Goal: Task Accomplishment & Management: Manage account settings

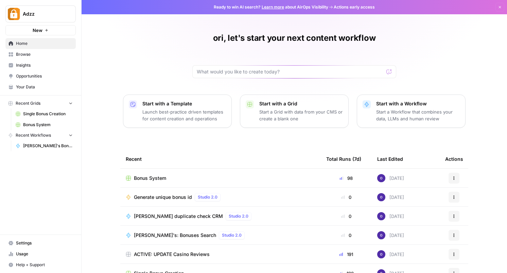
click at [31, 243] on span "Settings" at bounding box center [44, 243] width 57 height 6
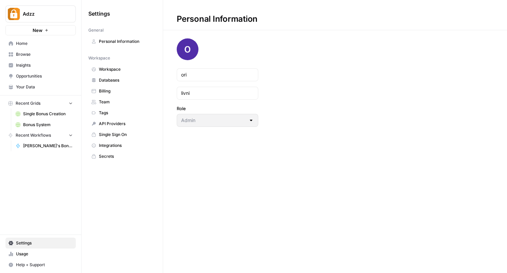
click at [109, 100] on span "Team" at bounding box center [126, 102] width 54 height 6
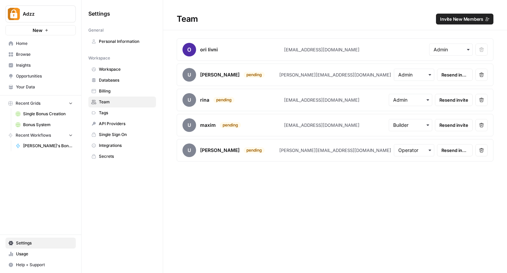
click at [453, 74] on span "Resend invite" at bounding box center [454, 74] width 27 height 7
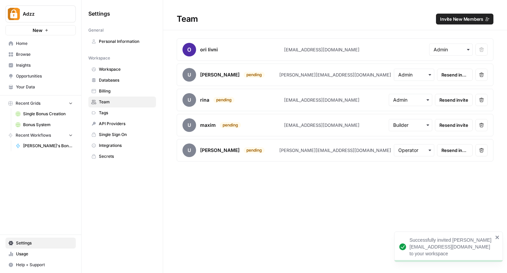
click at [458, 102] on span "Resend invite" at bounding box center [453, 100] width 29 height 7
click at [454, 124] on span "Resend invite" at bounding box center [453, 125] width 29 height 7
click at [456, 151] on span "Resend invite" at bounding box center [454, 150] width 27 height 7
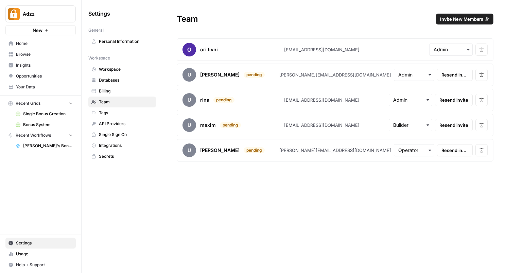
click at [30, 77] on span "Opportunities" at bounding box center [44, 76] width 57 height 6
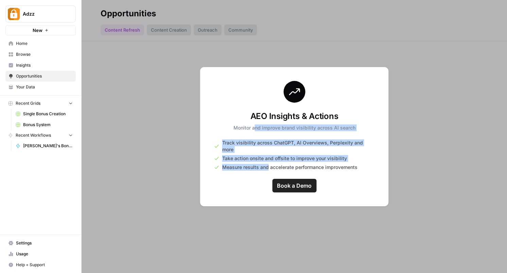
drag, startPoint x: 256, startPoint y: 134, endPoint x: 268, endPoint y: 162, distance: 30.6
click at [268, 162] on div "AEO Insights & Actions Monitor and improve brand visibility across AI search Tr…" at bounding box center [294, 136] width 189 height 139
click at [268, 164] on span "Measure results and accelerate performance improvements" at bounding box center [289, 167] width 135 height 7
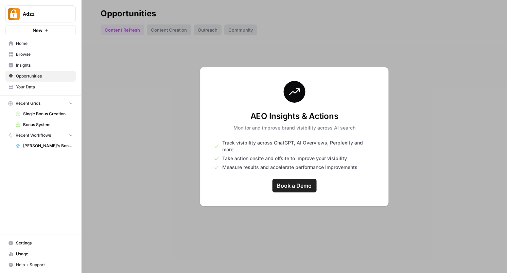
click at [268, 164] on span "Measure results and accelerate performance improvements" at bounding box center [289, 167] width 135 height 7
click at [46, 63] on span "Insights" at bounding box center [44, 65] width 57 height 6
click at [42, 53] on span "Browse" at bounding box center [44, 54] width 57 height 6
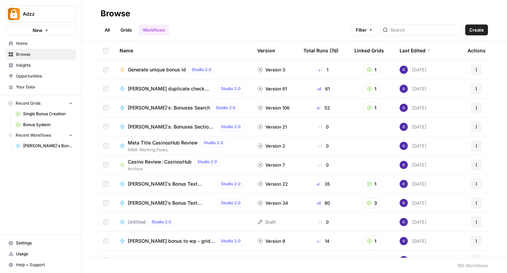
click at [278, 17] on h2 "Browse" at bounding box center [294, 13] width 387 height 11
click at [266, 14] on h2 "Browse" at bounding box center [294, 13] width 387 height 11
click at [130, 27] on link "Grids" at bounding box center [126, 29] width 19 height 11
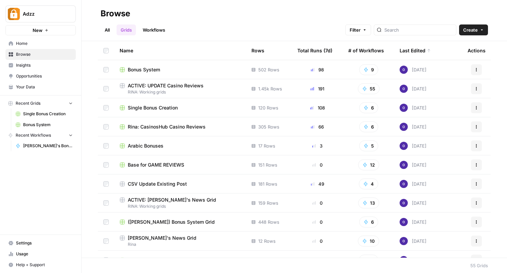
click at [227, 22] on div "All Grids Workflows Filter Create" at bounding box center [294, 27] width 387 height 16
click at [151, 67] on span "Bonus System" at bounding box center [144, 69] width 32 height 7
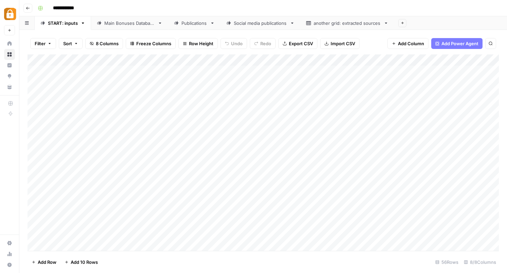
click at [120, 24] on div "Main Bonuses Database" at bounding box center [129, 23] width 51 height 7
click at [350, 69] on div "Add Column" at bounding box center [263, 152] width 471 height 196
click at [350, 80] on div "Add Column" at bounding box center [263, 152] width 471 height 196
click at [350, 97] on div "Add Column" at bounding box center [263, 152] width 471 height 196
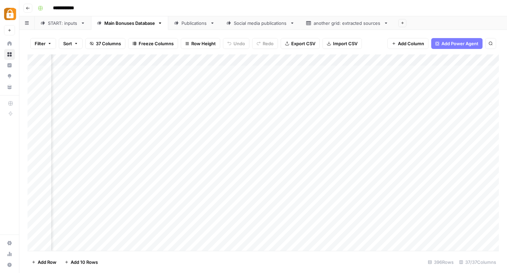
click at [350, 107] on div "Add Column" at bounding box center [263, 152] width 471 height 196
click at [350, 122] on div "Add Column" at bounding box center [263, 152] width 471 height 196
drag, startPoint x: 426, startPoint y: 60, endPoint x: 310, endPoint y: 66, distance: 117.0
click at [309, 66] on div "Add Column" at bounding box center [263, 152] width 471 height 196
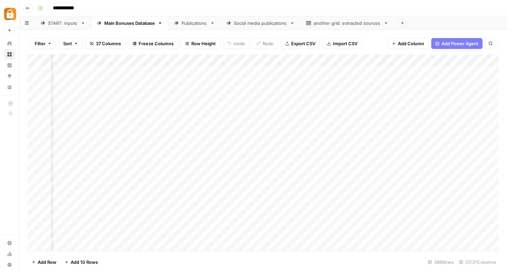
click at [284, 6] on div "**********" at bounding box center [267, 8] width 465 height 11
click at [237, 84] on div "Add Column" at bounding box center [263, 152] width 471 height 196
click at [264, 81] on textarea "**********" at bounding box center [236, 84] width 109 height 10
click at [270, 8] on div "**********" at bounding box center [267, 8] width 465 height 11
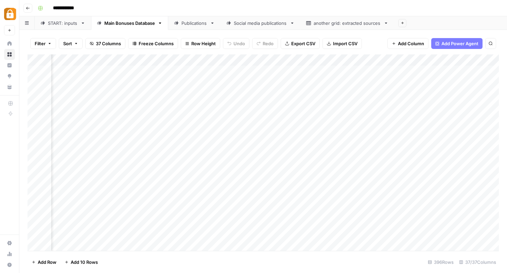
click at [270, 8] on div "**********" at bounding box center [267, 8] width 465 height 11
click at [267, 81] on div "Add Column" at bounding box center [263, 152] width 471 height 196
click at [267, 81] on textarea "**********" at bounding box center [236, 84] width 109 height 10
click at [263, 82] on textarea "**********" at bounding box center [236, 84] width 109 height 10
click at [327, 121] on div "Add Column" at bounding box center [263, 152] width 471 height 196
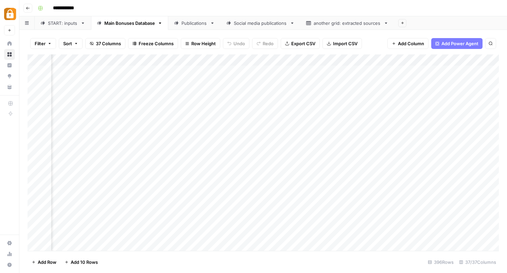
click at [260, 82] on div "Add Column" at bounding box center [263, 152] width 471 height 196
click at [295, 80] on div "Add Column" at bounding box center [263, 152] width 471 height 196
click at [295, 72] on div "Add Column" at bounding box center [263, 152] width 471 height 196
click at [211, 72] on div "Add Column" at bounding box center [263, 152] width 471 height 196
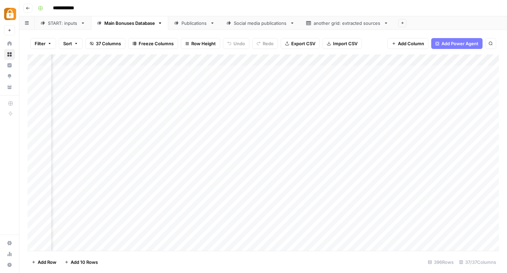
click at [243, 70] on div "Add Column" at bounding box center [263, 152] width 471 height 196
click at [244, 71] on div "Add Column" at bounding box center [263, 152] width 471 height 196
click at [244, 71] on textarea "**********" at bounding box center [280, 72] width 109 height 10
click at [251, 72] on textarea "**********" at bounding box center [280, 72] width 109 height 10
drag, startPoint x: 251, startPoint y: 72, endPoint x: 258, endPoint y: 71, distance: 7.5
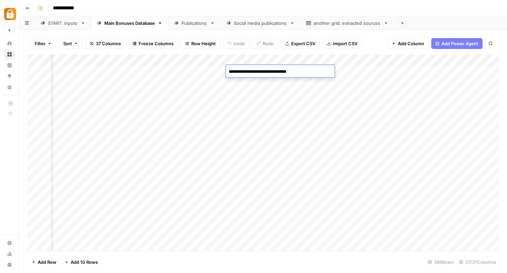
click at [258, 71] on textarea "**********" at bounding box center [280, 72] width 109 height 10
drag, startPoint x: 268, startPoint y: 70, endPoint x: 250, endPoint y: 71, distance: 18.0
click at [250, 71] on textarea "**********" at bounding box center [280, 72] width 109 height 10
type textarea "**********"
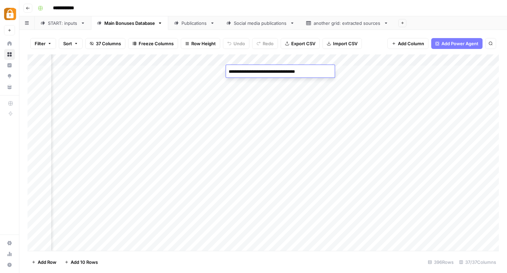
click at [262, 130] on div "Add Column" at bounding box center [263, 152] width 471 height 196
click at [246, 26] on div "Social media publications" at bounding box center [260, 23] width 53 height 7
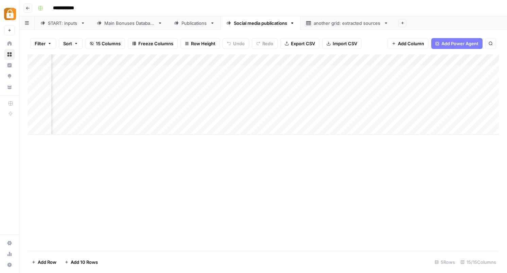
scroll to position [0, 1093]
click at [245, 61] on div "Add Column" at bounding box center [263, 94] width 471 height 80
click at [144, 160] on div "Add Column" at bounding box center [263, 152] width 471 height 196
click at [174, 179] on div "Add Column" at bounding box center [263, 152] width 471 height 196
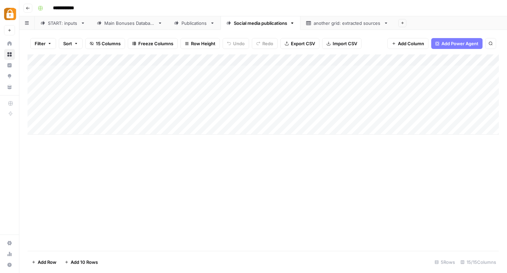
click at [100, 156] on div "Add Column" at bounding box center [263, 152] width 471 height 196
click at [238, 62] on div "Add Column" at bounding box center [263, 94] width 471 height 80
click at [247, 59] on div at bounding box center [259, 61] width 98 height 14
click at [247, 153] on span "Remove Column" at bounding box center [253, 151] width 59 height 7
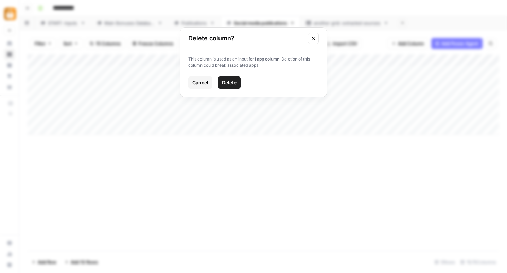
click at [228, 82] on span "Delete" at bounding box center [229, 82] width 15 height 7
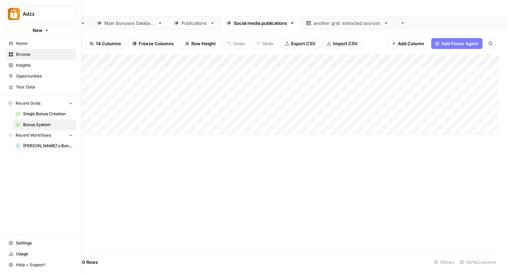
click at [13, 85] on icon at bounding box center [10, 87] width 5 height 5
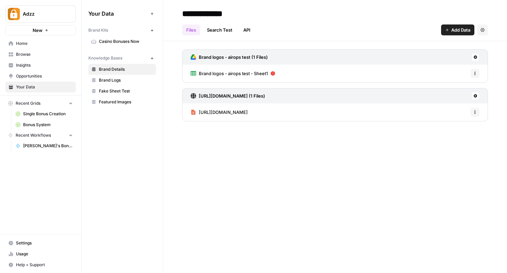
click at [108, 133] on div "Your Data Add Data Brand Kits New Casino Bonuses Now Knowledge Bases New Brand …" at bounding box center [122, 136] width 81 height 273
click at [286, 17] on input "**********" at bounding box center [233, 14] width 109 height 14
click at [276, 14] on input "**********" at bounding box center [233, 14] width 109 height 14
click at [331, 17] on h2 "**********" at bounding box center [335, 13] width 306 height 11
click at [215, 178] on div "**********" at bounding box center [335, 136] width 344 height 273
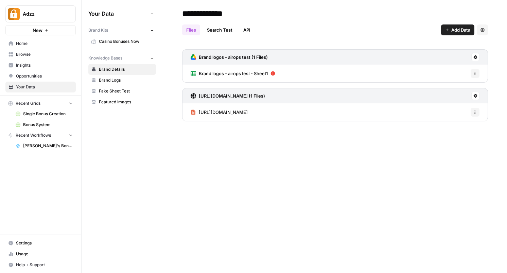
click at [136, 128] on div "Your Data Add Data Brand Kits New Casino Bonuses Now Knowledge Bases New Brand …" at bounding box center [122, 136] width 81 height 273
click at [223, 150] on div "**********" at bounding box center [335, 136] width 344 height 273
click at [309, 17] on h2 "**********" at bounding box center [335, 13] width 306 height 11
click at [457, 30] on span "Add Data" at bounding box center [460, 30] width 19 height 7
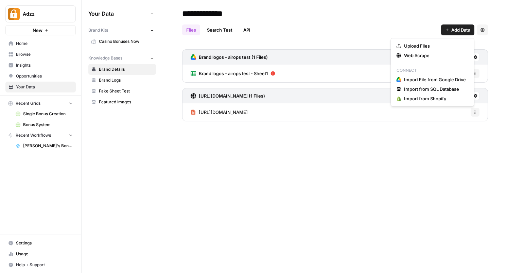
click at [353, 24] on div "Files Search Test API Add Data Settings" at bounding box center [335, 27] width 306 height 16
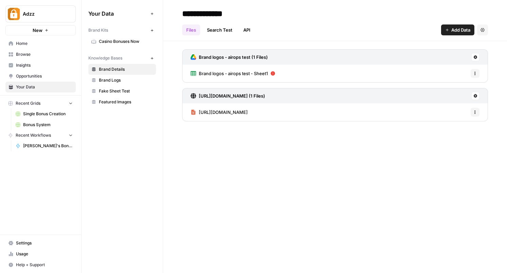
click at [339, 18] on h2 "**********" at bounding box center [335, 13] width 306 height 11
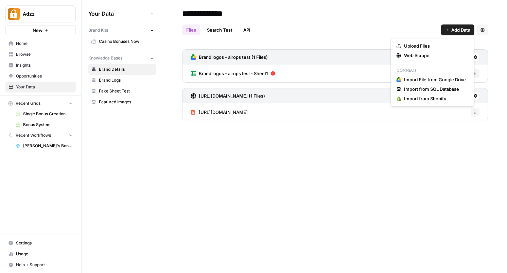
click at [452, 31] on span "Add Data" at bounding box center [460, 30] width 19 height 7
click at [367, 20] on div "Files Search Test API Add Data Settings" at bounding box center [335, 27] width 306 height 16
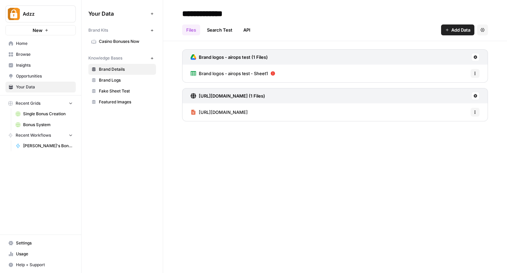
click at [49, 45] on span "Home" at bounding box center [44, 43] width 57 height 6
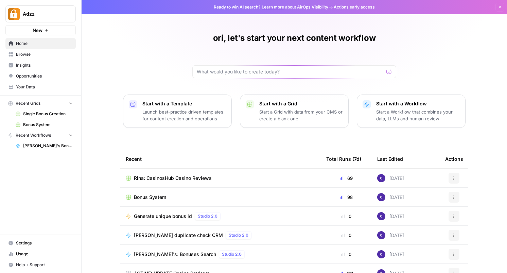
click at [153, 197] on span "Bonus System" at bounding box center [150, 197] width 32 height 7
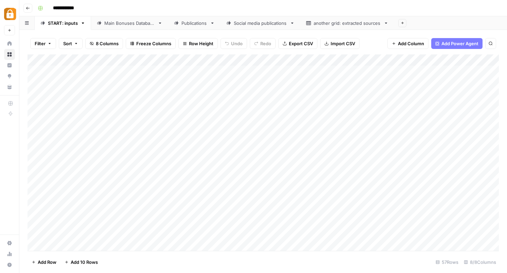
click at [273, 26] on link "Social media publications" at bounding box center [261, 23] width 80 height 14
click at [289, 70] on div "Add Column" at bounding box center [263, 94] width 471 height 80
click at [319, 60] on div "Add Column" at bounding box center [263, 94] width 471 height 80
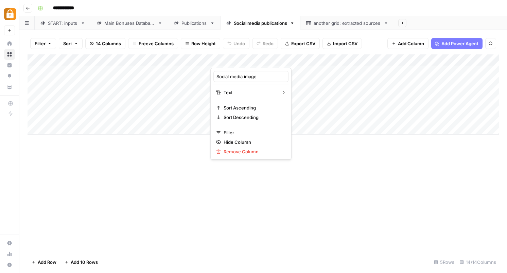
click at [354, 160] on div "Add Column" at bounding box center [263, 152] width 471 height 196
click at [247, 107] on div "Add Column" at bounding box center [263, 94] width 471 height 80
click at [244, 71] on div "Add Column" at bounding box center [263, 94] width 471 height 80
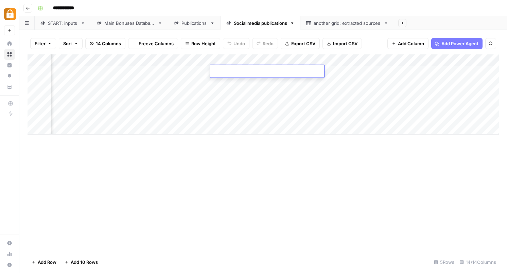
scroll to position [0, 324]
click at [345, 141] on div "Add Column" at bounding box center [263, 152] width 471 height 196
click at [200, 186] on div "Add Column" at bounding box center [263, 152] width 471 height 196
click at [127, 28] on link "Main Bonuses Database" at bounding box center [129, 23] width 77 height 14
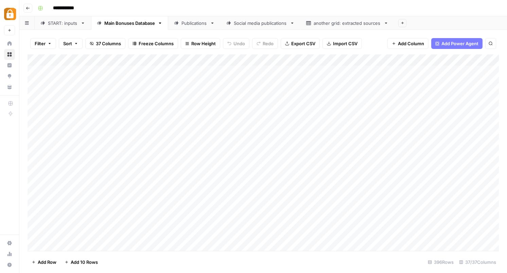
click at [242, 59] on div "Add Column" at bounding box center [263, 152] width 471 height 196
click at [248, 60] on div at bounding box center [263, 61] width 98 height 14
click at [231, 60] on div at bounding box center [263, 61] width 98 height 14
click at [183, 91] on div "Add Column" at bounding box center [263, 152] width 471 height 196
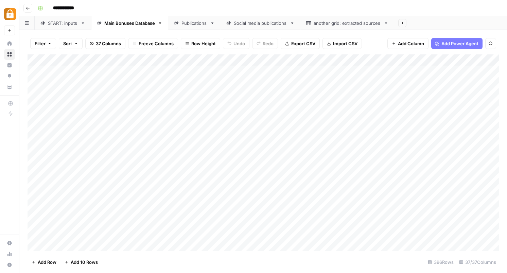
click at [250, 91] on div "Add Column" at bounding box center [263, 152] width 471 height 196
click at [255, 69] on div "Add Column" at bounding box center [263, 152] width 471 height 196
click at [263, 59] on div "Add Column" at bounding box center [263, 152] width 471 height 196
click at [263, 59] on div at bounding box center [263, 61] width 98 height 14
click at [262, 6] on div "**********" at bounding box center [267, 8] width 465 height 11
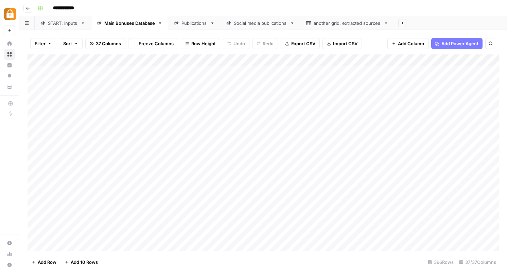
click at [124, 69] on div "Add Column" at bounding box center [263, 152] width 471 height 196
click at [183, 59] on div "Add Column" at bounding box center [263, 152] width 471 height 196
click at [138, 70] on div "Add Column" at bounding box center [263, 152] width 471 height 196
click at [133, 72] on div "Add Column" at bounding box center [263, 152] width 471 height 196
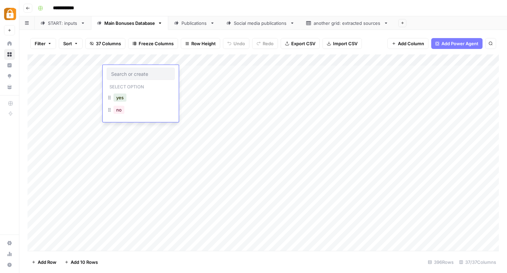
click at [124, 88] on p "Select option" at bounding box center [127, 86] width 40 height 8
click at [146, 59] on div "Add Column" at bounding box center [263, 152] width 471 height 196
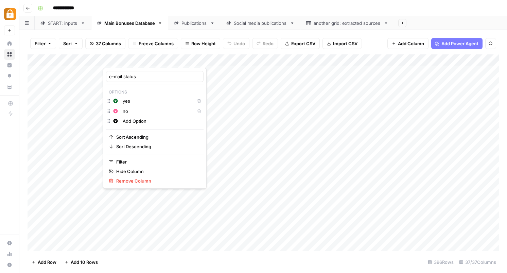
click at [134, 122] on input "Add Option" at bounding box center [162, 121] width 78 height 7
type input "Add Option"
click at [136, 77] on input "e-mail status" at bounding box center [154, 76] width 91 height 7
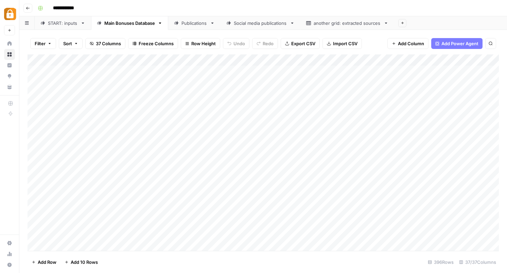
click at [128, 100] on div "Add Column" at bounding box center [263, 152] width 471 height 196
click at [130, 60] on div "Add Column" at bounding box center [263, 152] width 471 height 196
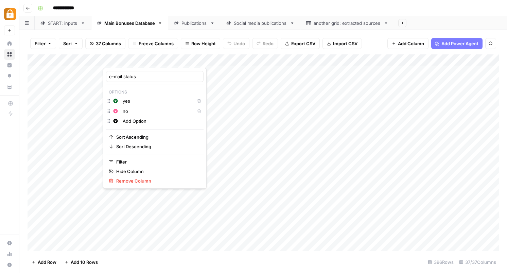
click at [125, 101] on input "yes" at bounding box center [157, 101] width 69 height 7
type input "S"
type input "A"
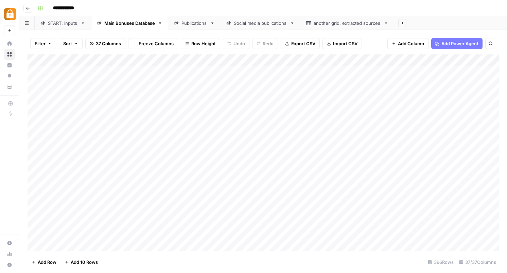
click at [243, 96] on div "Add Column" at bounding box center [263, 152] width 471 height 196
drag, startPoint x: 442, startPoint y: 62, endPoint x: 385, endPoint y: 63, distance: 57.8
click at [385, 63] on div "Add Column" at bounding box center [263, 152] width 471 height 196
drag, startPoint x: 385, startPoint y: 63, endPoint x: 331, endPoint y: 64, distance: 53.7
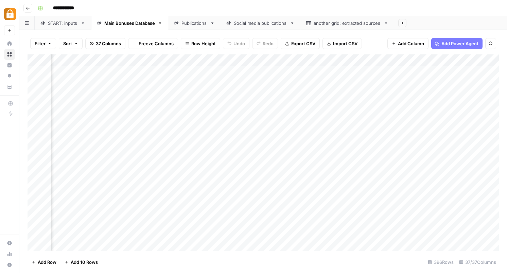
click at [331, 64] on div "Add Column" at bounding box center [263, 152] width 471 height 196
click at [472, 60] on div "Add Column" at bounding box center [263, 152] width 471 height 196
click at [399, 134] on span "Filter" at bounding box center [412, 132] width 59 height 7
type input "bonus_type"
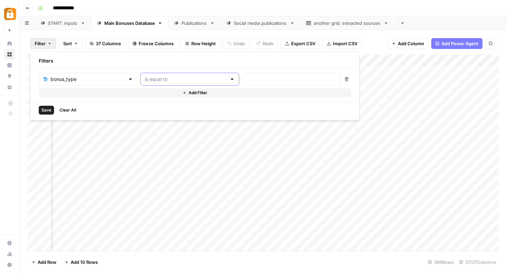
click at [164, 78] on input "text" at bounding box center [186, 79] width 82 height 7
click at [157, 113] on span "contains" at bounding box center [158, 115] width 65 height 7
type input "contains"
click at [246, 78] on input "text" at bounding box center [291, 79] width 90 height 7
type input "no deposit"
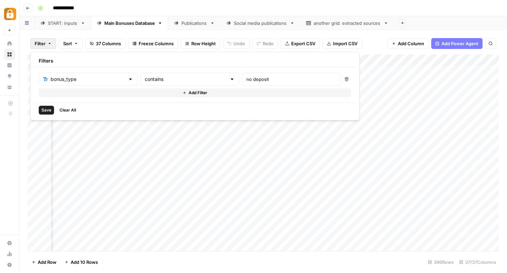
click at [48, 107] on span "Save" at bounding box center [46, 110] width 10 height 6
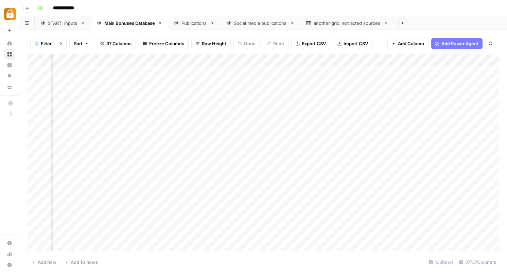
scroll to position [0, 346]
drag, startPoint x: 359, startPoint y: 62, endPoint x: 230, endPoint y: 57, distance: 128.6
click at [230, 57] on div "Add Column" at bounding box center [263, 152] width 471 height 196
drag, startPoint x: 360, startPoint y: 58, endPoint x: 320, endPoint y: 59, distance: 39.8
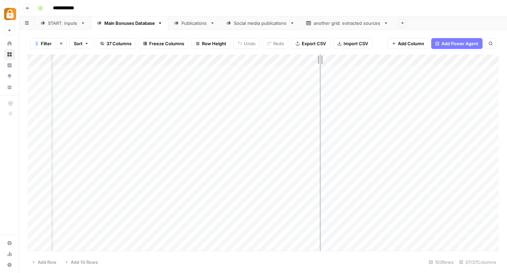
click at [319, 59] on div "Add Column" at bounding box center [263, 152] width 471 height 196
click at [160, 41] on span "Freeze Columns" at bounding box center [166, 43] width 35 height 7
click at [418, 6] on div "**********" at bounding box center [267, 8] width 465 height 11
click at [76, 59] on div "Add Column" at bounding box center [263, 152] width 471 height 196
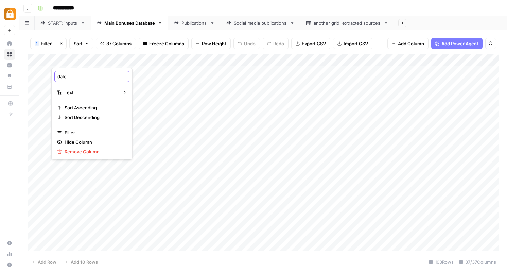
click at [76, 77] on input "date" at bounding box center [91, 76] width 69 height 7
drag, startPoint x: 59, startPoint y: 74, endPoint x: 54, endPoint y: 73, distance: 5.6
click at [54, 73] on div "date Created Text Sort Ascending Sort Descending Filter Hide Column Remove Colu…" at bounding box center [91, 113] width 81 height 91
type input "Date Created"
click at [200, 12] on div "**********" at bounding box center [267, 8] width 465 height 11
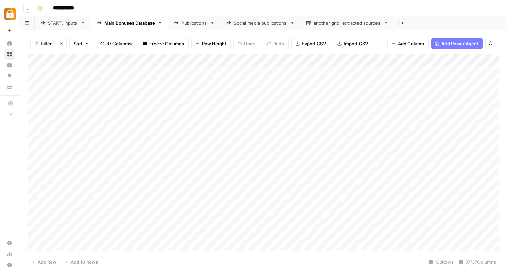
click at [63, 60] on div "Add Column" at bounding box center [263, 152] width 471 height 196
click at [71, 75] on input "date" at bounding box center [91, 76] width 69 height 7
type input "Date Created"
click at [162, 4] on div "**********" at bounding box center [267, 8] width 465 height 11
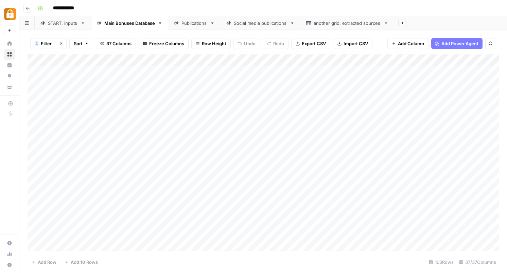
drag, startPoint x: 343, startPoint y: 60, endPoint x: 142, endPoint y: 67, distance: 200.6
click at [142, 67] on div "Add Column" at bounding box center [263, 152] width 471 height 196
click at [206, 59] on div "Add Column" at bounding box center [263, 152] width 471 height 196
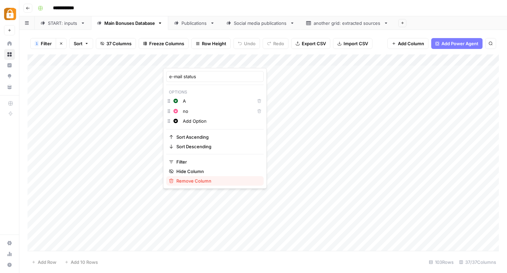
click at [186, 182] on span "Remove Column" at bounding box center [217, 180] width 82 height 7
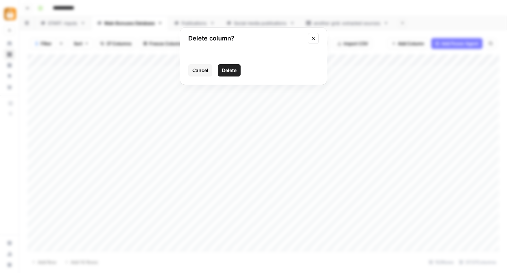
click at [233, 73] on span "Delete" at bounding box center [229, 70] width 15 height 7
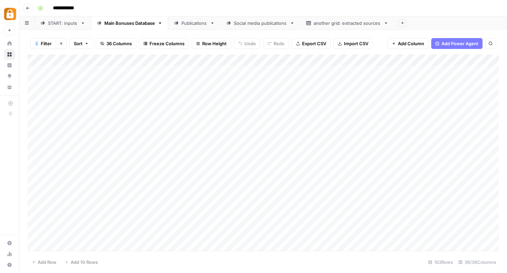
drag, startPoint x: 365, startPoint y: 57, endPoint x: 193, endPoint y: 69, distance: 172.4
click at [193, 69] on div "Add Column" at bounding box center [263, 152] width 471 height 196
drag, startPoint x: 270, startPoint y: 60, endPoint x: 252, endPoint y: 61, distance: 18.0
click at [252, 61] on div "Add Column" at bounding box center [263, 152] width 471 height 196
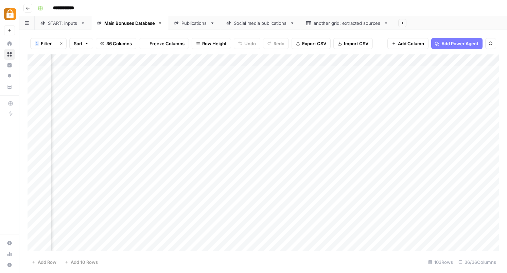
drag, startPoint x: 385, startPoint y: 62, endPoint x: 246, endPoint y: 66, distance: 139.0
click at [246, 65] on div "Add Column" at bounding box center [263, 152] width 471 height 196
drag, startPoint x: 252, startPoint y: 58, endPoint x: 244, endPoint y: 59, distance: 7.8
click at [244, 59] on div "Add Column" at bounding box center [263, 152] width 471 height 196
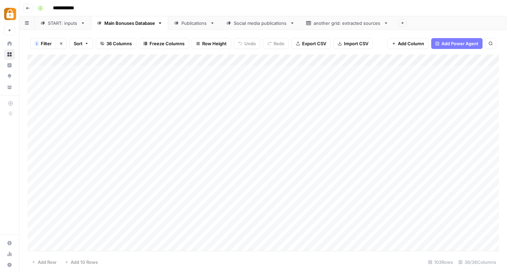
click at [81, 70] on div "Add Column" at bounding box center [263, 152] width 471 height 196
click at [155, 73] on div "Add Column" at bounding box center [263, 152] width 471 height 196
click at [219, 72] on div "Add Column" at bounding box center [263, 152] width 471 height 196
click at [48, 41] on span "Filter" at bounding box center [46, 43] width 11 height 7
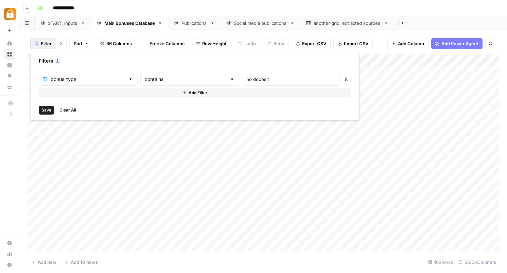
click at [258, 10] on div "**********" at bounding box center [267, 8] width 465 height 11
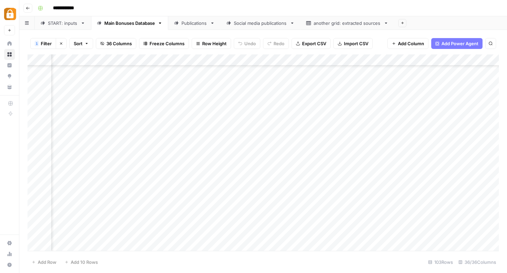
scroll to position [0, 309]
click at [285, 59] on div "Add Column" at bounding box center [263, 152] width 471 height 196
click at [278, 59] on div at bounding box center [285, 61] width 47 height 14
drag, startPoint x: 276, startPoint y: 59, endPoint x: 360, endPoint y: 62, distance: 84.0
click at [360, 62] on body "**********" at bounding box center [253, 136] width 507 height 273
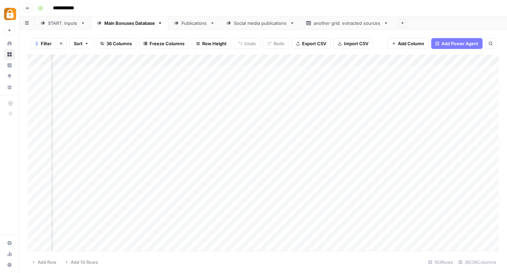
click at [383, 13] on div "**********" at bounding box center [267, 8] width 465 height 11
drag, startPoint x: 273, startPoint y: 59, endPoint x: 486, endPoint y: 65, distance: 213.1
click at [486, 65] on div "Add Column" at bounding box center [263, 152] width 471 height 196
drag, startPoint x: 217, startPoint y: 58, endPoint x: 397, endPoint y: 57, distance: 179.4
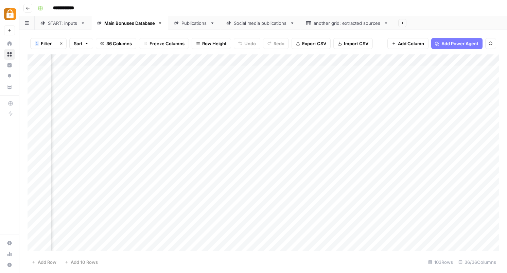
click at [397, 57] on div "Add Column" at bounding box center [263, 152] width 471 height 196
click at [355, 58] on div "Add Column" at bounding box center [263, 152] width 471 height 196
click at [252, 59] on div "Add Column" at bounding box center [263, 152] width 471 height 196
click at [215, 59] on div "Add Column" at bounding box center [263, 152] width 471 height 196
click at [215, 58] on div at bounding box center [219, 61] width 34 height 14
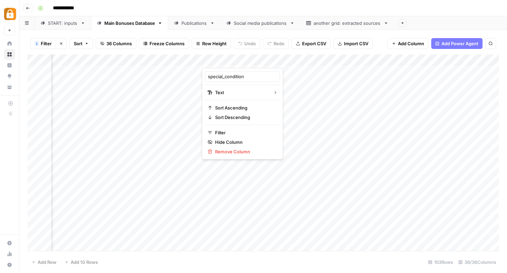
click at [214, 62] on div at bounding box center [219, 61] width 34 height 14
click at [211, 224] on div "Add Column" at bounding box center [263, 152] width 471 height 196
click at [217, 60] on div "Add Column" at bounding box center [263, 152] width 471 height 196
drag, startPoint x: 206, startPoint y: 59, endPoint x: 367, endPoint y: 59, distance: 161.1
click at [367, 59] on body "**********" at bounding box center [253, 136] width 507 height 273
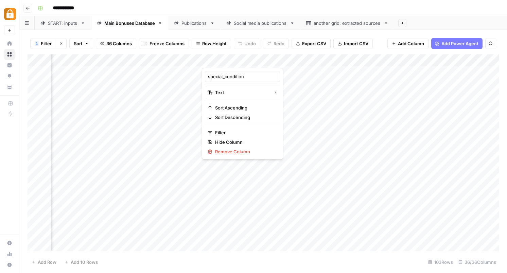
click at [207, 61] on div at bounding box center [219, 61] width 34 height 14
click at [225, 10] on div "**********" at bounding box center [267, 8] width 465 height 11
click at [118, 58] on div "Add Column" at bounding box center [263, 152] width 471 height 196
click at [317, 4] on div "**********" at bounding box center [267, 8] width 465 height 11
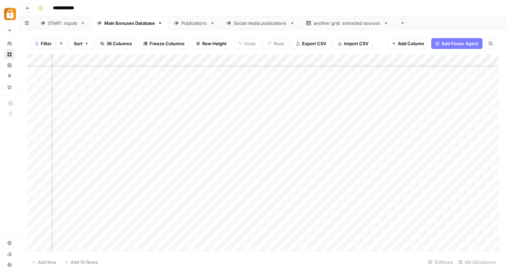
scroll to position [0, 1016]
click at [254, 59] on div "Add Column" at bounding box center [263, 152] width 471 height 196
click at [278, 63] on div at bounding box center [257, 61] width 98 height 14
click at [249, 59] on div at bounding box center [257, 61] width 98 height 14
click at [223, 60] on div at bounding box center [257, 61] width 98 height 14
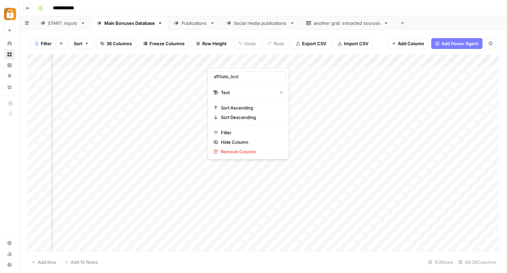
click at [175, 117] on div "Add Column" at bounding box center [263, 152] width 471 height 196
click at [232, 58] on div "Add Column" at bounding box center [263, 152] width 471 height 196
drag, startPoint x: 246, startPoint y: 60, endPoint x: 151, endPoint y: 57, distance: 95.5
click at [151, 57] on body "**********" at bounding box center [253, 136] width 507 height 273
click at [224, 3] on div "**********" at bounding box center [267, 8] width 465 height 11
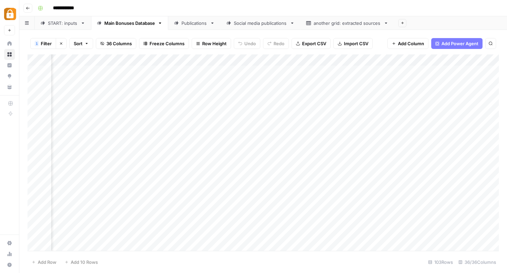
drag, startPoint x: 238, startPoint y: 59, endPoint x: 44, endPoint y: 60, distance: 194.0
click at [43, 59] on div "Add Column" at bounding box center [263, 152] width 471 height 196
drag, startPoint x: 269, startPoint y: 56, endPoint x: 73, endPoint y: 50, distance: 195.8
click at [73, 50] on div "1 Filter Clear filters Sort 36 Columns Freeze Columns Row Height Undo Redo Expo…" at bounding box center [263, 151] width 488 height 243
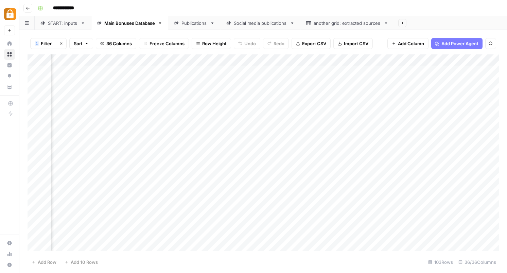
scroll to position [0, 512]
drag, startPoint x: 371, startPoint y: 56, endPoint x: 99, endPoint y: 49, distance: 271.6
click at [99, 49] on div "1 Filter Clear filters Sort 36 Columns Freeze Columns Row Height Undo Redo Expo…" at bounding box center [263, 151] width 488 height 243
drag, startPoint x: 459, startPoint y: 59, endPoint x: 190, endPoint y: 68, distance: 268.6
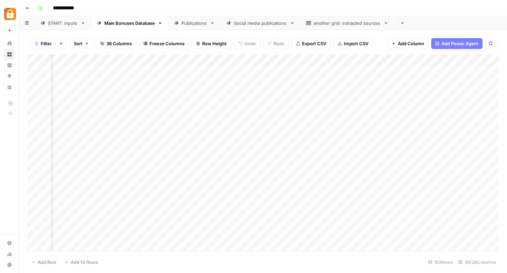
click at [190, 67] on div "Add Column" at bounding box center [263, 152] width 471 height 196
drag, startPoint x: 258, startPoint y: 57, endPoint x: 233, endPoint y: 57, distance: 24.8
click at [233, 57] on div "Add Column" at bounding box center [263, 152] width 471 height 196
drag, startPoint x: 233, startPoint y: 57, endPoint x: 248, endPoint y: 57, distance: 15.3
click at [248, 57] on div "Add Column" at bounding box center [263, 152] width 471 height 196
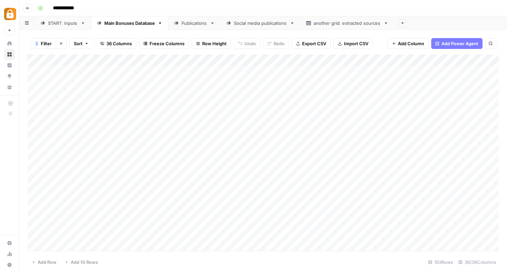
scroll to position [0, 0]
drag, startPoint x: 344, startPoint y: 59, endPoint x: 197, endPoint y: 63, distance: 146.9
click at [197, 63] on div "Add Column" at bounding box center [263, 152] width 471 height 196
click at [48, 45] on span "Filter" at bounding box center [46, 43] width 11 height 7
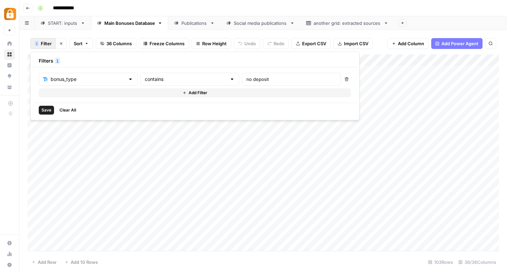
click at [129, 109] on div "Save Clear All" at bounding box center [194, 110] width 323 height 15
click at [189, 103] on div "Save Clear All" at bounding box center [194, 110] width 323 height 15
click at [189, 95] on span "Add Filter" at bounding box center [198, 93] width 19 height 6
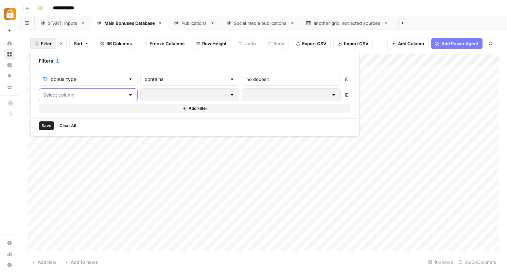
click at [93, 93] on input "text" at bounding box center [84, 94] width 82 height 7
type input "ex"
click at [99, 122] on span "expiry_date" at bounding box center [80, 121] width 57 height 7
click at [155, 97] on input "text" at bounding box center [186, 94] width 82 height 7
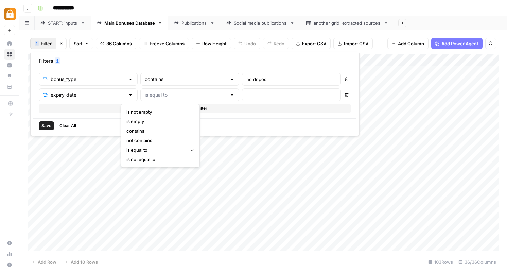
type input "is equal to"
click at [230, 124] on div "Save Clear All" at bounding box center [194, 125] width 323 height 15
click at [282, 12] on div "**********" at bounding box center [267, 8] width 465 height 11
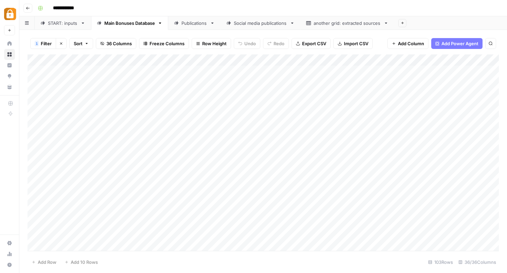
click at [381, 61] on div "Add Column" at bounding box center [263, 152] width 471 height 196
click at [415, 6] on div "**********" at bounding box center [267, 8] width 465 height 11
click at [279, 61] on div "Add Column" at bounding box center [263, 152] width 471 height 196
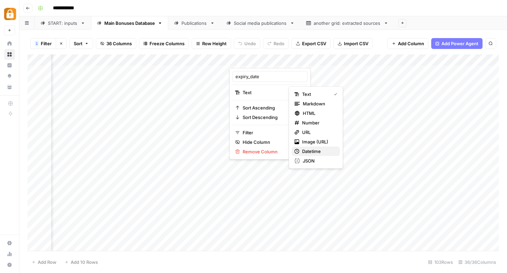
click at [311, 150] on span "Datetime" at bounding box center [318, 151] width 33 height 7
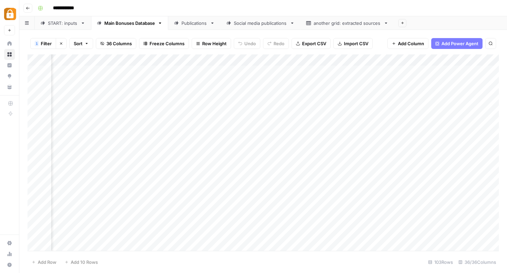
click at [257, 72] on div "Add Column" at bounding box center [263, 152] width 471 height 196
click at [242, 70] on div "Add Column" at bounding box center [263, 152] width 471 height 196
click at [249, 83] on input "date" at bounding box center [259, 82] width 54 height 12
click at [241, 84] on input "date" at bounding box center [259, 82] width 54 height 12
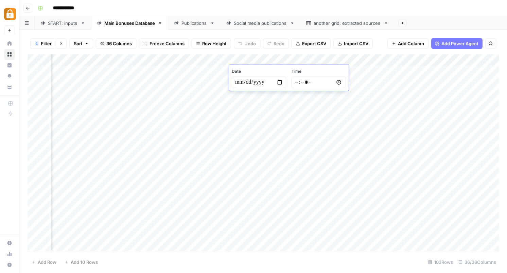
click at [257, 84] on input "date" at bounding box center [259, 82] width 54 height 12
click at [249, 82] on input "date" at bounding box center [259, 82] width 54 height 12
click at [261, 11] on div "**********" at bounding box center [267, 8] width 465 height 11
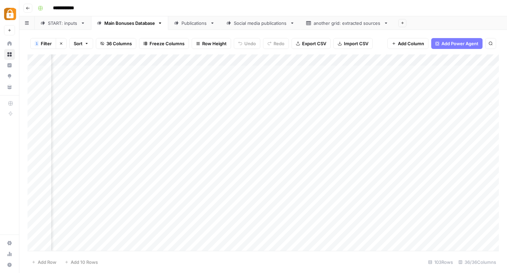
click at [279, 71] on div "Add Column" at bounding box center [263, 152] width 471 height 196
click at [270, 9] on div "**********" at bounding box center [267, 8] width 465 height 11
click at [207, 62] on div "Add Column" at bounding box center [263, 152] width 471 height 196
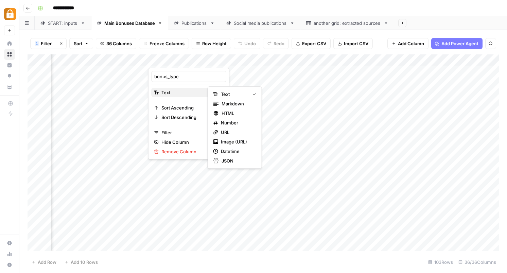
click at [193, 89] on span "Text" at bounding box center [187, 92] width 53 height 7
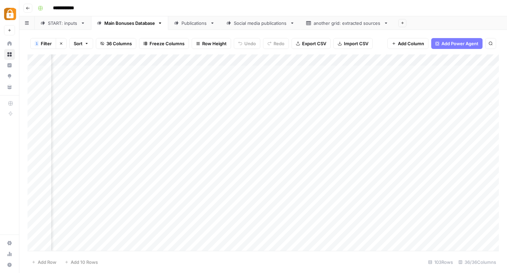
click at [116, 164] on div "Add Column" at bounding box center [263, 152] width 471 height 196
click at [264, 70] on div "Add Column" at bounding box center [263, 152] width 471 height 196
click at [251, 69] on div "Add Column" at bounding box center [263, 152] width 471 height 196
click at [251, 69] on span "Date" at bounding box center [259, 71] width 54 height 6
click at [259, 83] on input "date" at bounding box center [259, 82] width 54 height 12
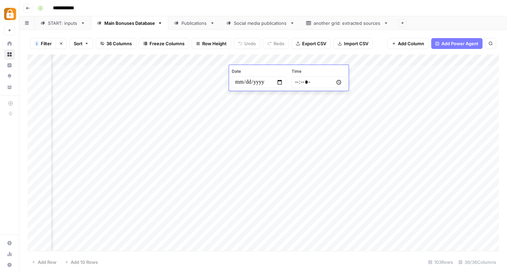
click at [232, 83] on input "date" at bounding box center [259, 82] width 54 height 12
click at [282, 81] on input "date" at bounding box center [259, 82] width 54 height 12
type input "**********"
click at [282, 10] on div "**********" at bounding box center [267, 8] width 465 height 11
click at [209, 126] on div "Add Column" at bounding box center [263, 152] width 471 height 196
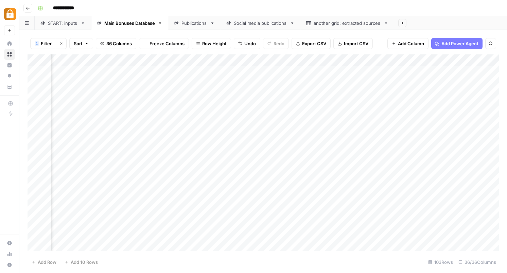
scroll to position [0, 28]
click at [319, 73] on div "Add Column" at bounding box center [263, 152] width 471 height 196
click at [320, 72] on div "Add Column" at bounding box center [263, 152] width 471 height 196
click at [338, 7] on div "**********" at bounding box center [267, 8] width 465 height 11
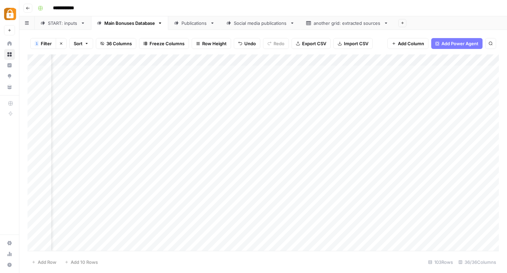
click at [338, 7] on div "**********" at bounding box center [267, 8] width 465 height 11
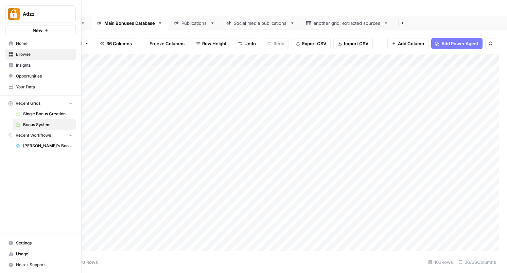
click at [31, 87] on span "Your Data" at bounding box center [44, 87] width 57 height 6
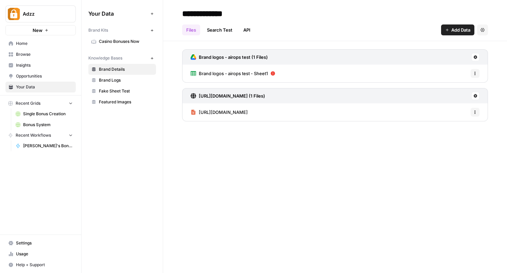
click at [297, 28] on div "Files Search Test API Add Data Settings" at bounding box center [335, 27] width 306 height 16
click at [229, 162] on div "**********" at bounding box center [335, 136] width 344 height 273
click at [228, 155] on div "**********" at bounding box center [335, 136] width 344 height 273
click at [231, 166] on div "**********" at bounding box center [335, 136] width 344 height 273
click at [231, 169] on div "**********" at bounding box center [335, 136] width 344 height 273
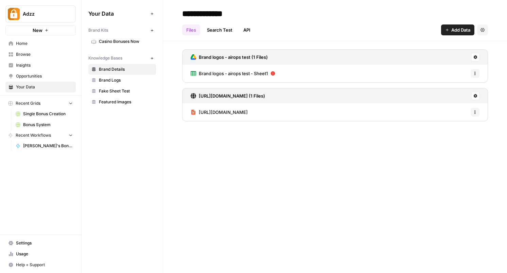
click at [294, 23] on div "Files Search Test API Add Data Settings" at bounding box center [335, 27] width 306 height 16
click at [272, 193] on div "**********" at bounding box center [335, 136] width 344 height 273
click at [42, 59] on link "Browse" at bounding box center [40, 54] width 70 height 11
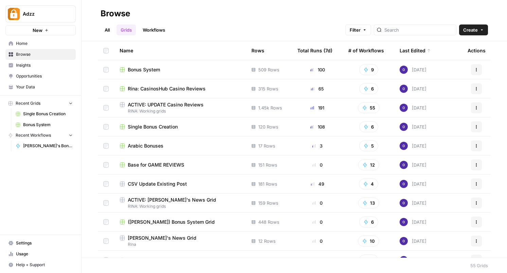
click at [225, 19] on h2 "Browse" at bounding box center [294, 13] width 387 height 11
click at [148, 67] on span "Bonus System" at bounding box center [144, 69] width 32 height 7
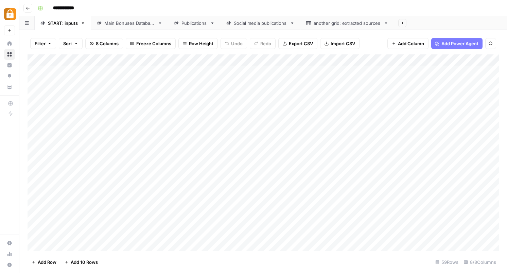
click at [123, 21] on div "Main Bonuses Database" at bounding box center [129, 23] width 51 height 7
click at [274, 70] on div "Add Column" at bounding box center [263, 152] width 471 height 196
click at [250, 60] on div "Add Column" at bounding box center [263, 152] width 471 height 196
click at [183, 71] on div "Add Column" at bounding box center [263, 152] width 471 height 196
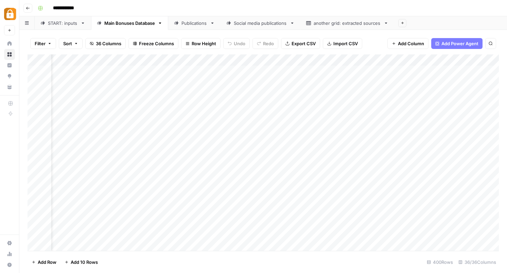
click at [178, 71] on div "Add Column" at bounding box center [263, 152] width 471 height 196
click at [178, 71] on textarea at bounding box center [190, 72] width 109 height 10
click at [269, 173] on div "Add Column" at bounding box center [263, 152] width 471 height 196
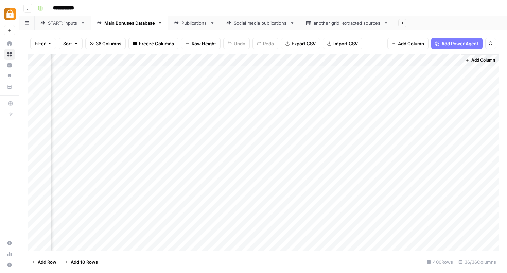
click at [487, 58] on span "Add Column" at bounding box center [483, 60] width 24 height 6
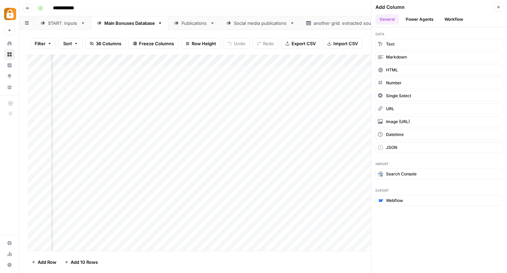
drag, startPoint x: 415, startPoint y: 176, endPoint x: 255, endPoint y: 135, distance: 165.2
click at [255, 135] on div "**********" at bounding box center [263, 136] width 488 height 273
click at [409, 95] on span "Single Select" at bounding box center [398, 96] width 25 height 6
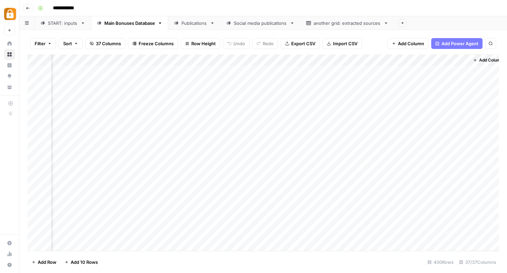
scroll to position [0, 2037]
click at [427, 61] on div "Add Column" at bounding box center [263, 152] width 471 height 196
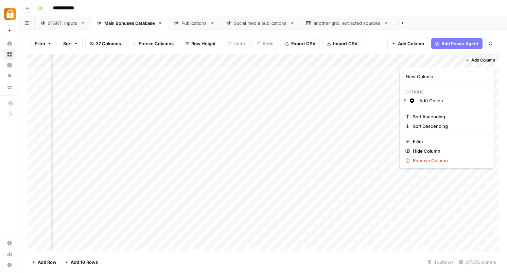
click at [429, 100] on input "Add Option" at bounding box center [453, 100] width 69 height 7
type input "b"
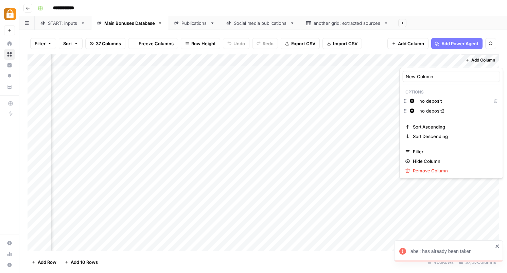
type input "no deposit2"
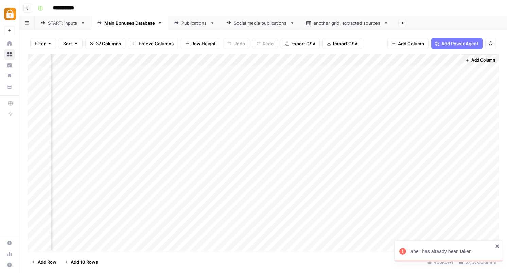
click at [420, 22] on div "Add Sheet" at bounding box center [450, 23] width 113 height 14
click at [428, 75] on div "Add Column" at bounding box center [263, 152] width 471 height 196
click at [428, 70] on div "Add Column" at bounding box center [263, 152] width 471 height 196
click at [428, 70] on div at bounding box center [437, 74] width 68 height 12
click at [428, 99] on button "no deposit" at bounding box center [424, 97] width 28 height 8
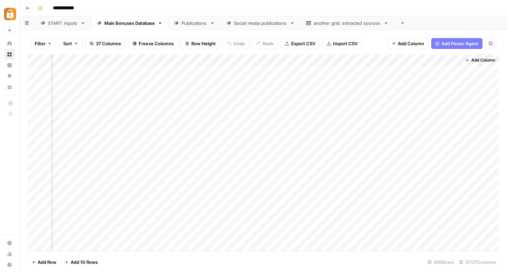
click at [438, 73] on div "Add Column" at bounding box center [263, 152] width 471 height 196
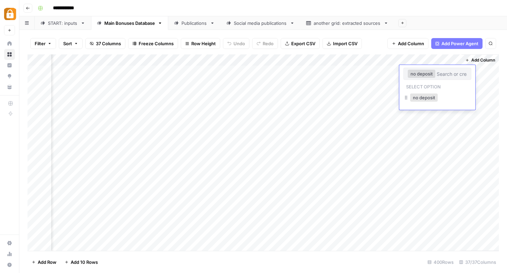
click at [438, 73] on input "text" at bounding box center [452, 74] width 30 height 6
click at [432, 86] on p "Select option" at bounding box center [423, 86] width 40 height 8
click at [434, 96] on button "no deposit" at bounding box center [424, 97] width 28 height 8
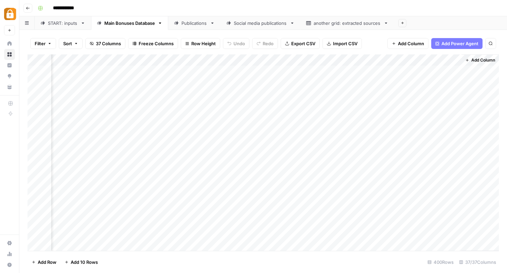
click at [430, 60] on div "Add Column" at bounding box center [263, 152] width 471 height 196
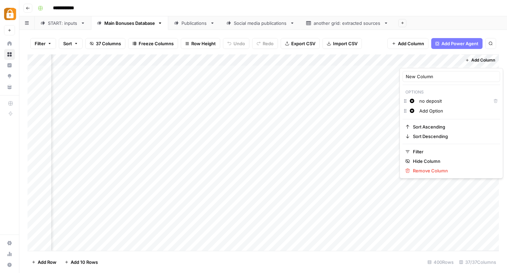
click at [435, 114] on input "Add Option" at bounding box center [458, 110] width 78 height 7
type input "2"
click at [385, 161] on div "Add Column" at bounding box center [263, 152] width 471 height 196
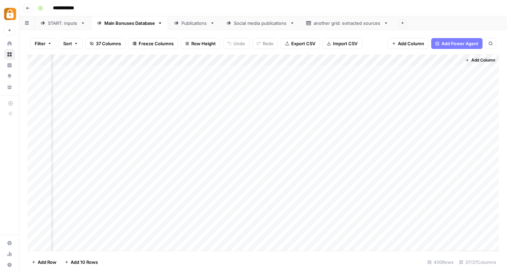
click at [448, 72] on div "Add Column" at bounding box center [263, 152] width 471 height 196
click at [454, 60] on div "Add Column" at bounding box center [263, 152] width 471 height 196
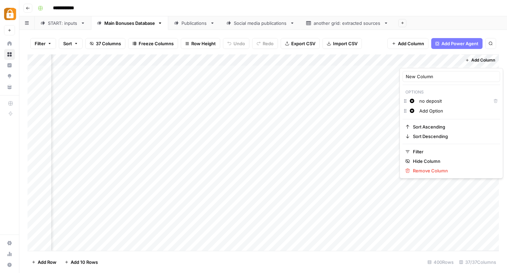
click at [435, 112] on input "Add Option" at bounding box center [458, 110] width 78 height 7
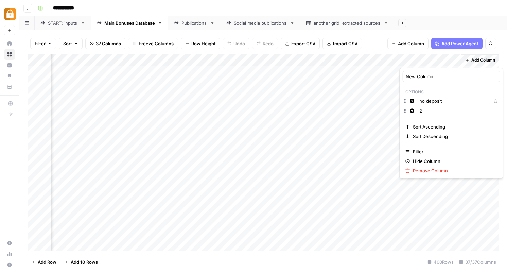
type input "2"
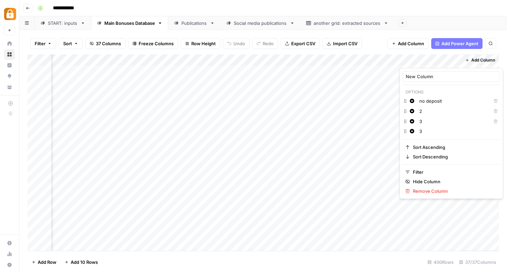
click at [453, 126] on div "Change color 3 Delete" at bounding box center [452, 122] width 98 height 10
click at [453, 130] on input "3" at bounding box center [458, 131] width 78 height 7
type input "4"
click at [442, 76] on input "New Column" at bounding box center [451, 76] width 91 height 7
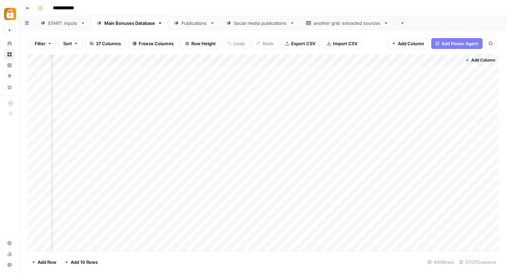
click at [442, 73] on div "Add Column" at bounding box center [263, 152] width 471 height 196
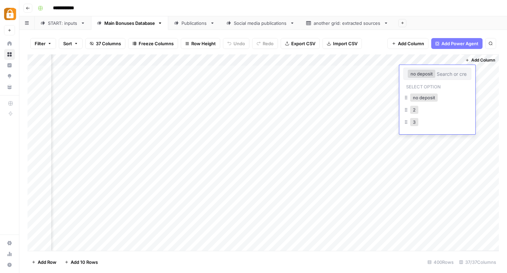
click at [442, 73] on input "text" at bounding box center [452, 74] width 30 height 6
click at [429, 99] on button "no deposit" at bounding box center [424, 97] width 28 height 8
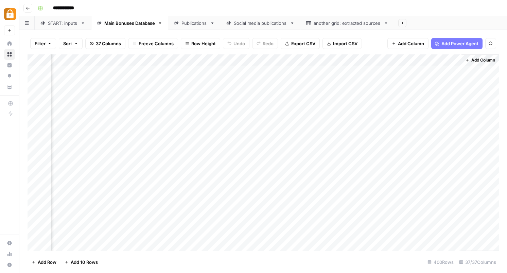
click at [451, 71] on div "Add Column" at bounding box center [263, 152] width 471 height 196
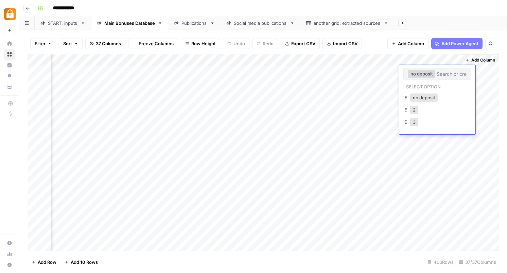
click at [426, 112] on div "2" at bounding box center [437, 110] width 68 height 12
click at [418, 114] on div "2" at bounding box center [414, 110] width 11 height 10
click at [414, 111] on button "2" at bounding box center [414, 110] width 8 height 8
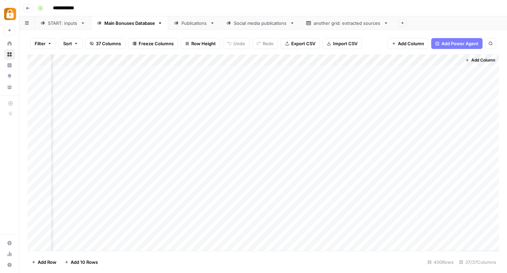
click at [457, 59] on div "Add Column" at bounding box center [263, 152] width 471 height 196
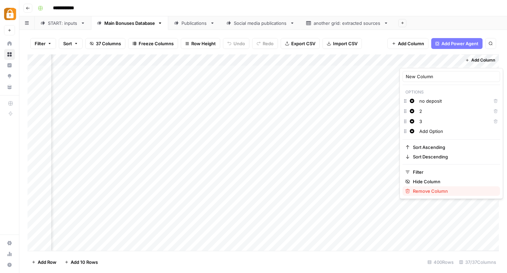
click at [436, 189] on span "Remove Column" at bounding box center [454, 191] width 82 height 7
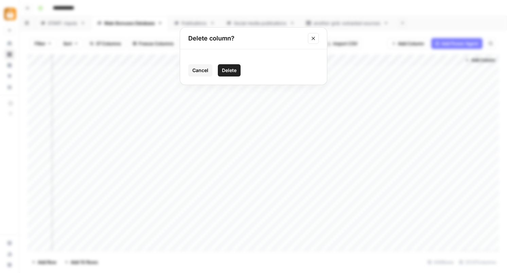
click at [230, 69] on span "Delete" at bounding box center [229, 70] width 15 height 7
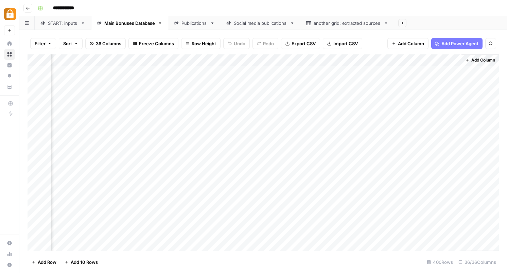
scroll to position [0, 1975]
click at [476, 61] on span "Add Column" at bounding box center [483, 60] width 24 height 6
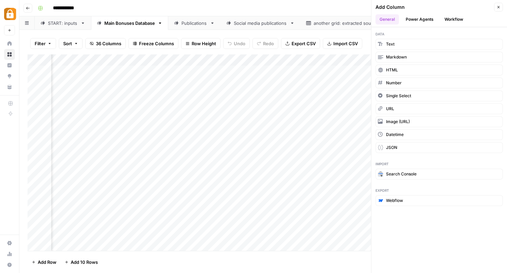
click at [348, 10] on div "**********" at bounding box center [267, 8] width 465 height 11
click at [499, 7] on icon "button" at bounding box center [499, 7] width 2 height 2
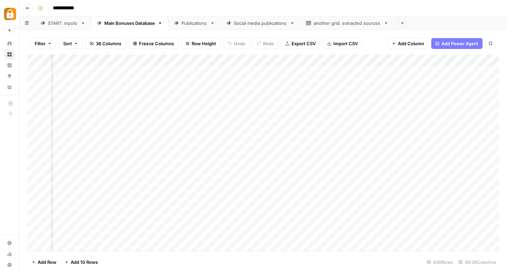
scroll to position [0, 157]
drag, startPoint x: 209, startPoint y: 72, endPoint x: 209, endPoint y: 83, distance: 11.2
click at [209, 83] on div "Add Column" at bounding box center [263, 152] width 471 height 196
click at [46, 42] on button "Filter" at bounding box center [43, 43] width 26 height 11
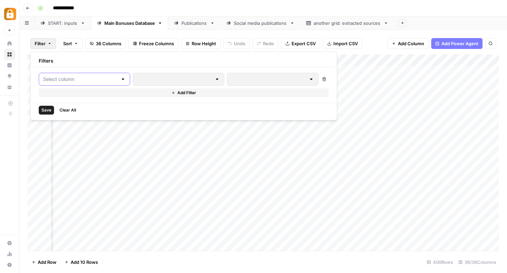
click at [88, 77] on input "text" at bounding box center [80, 79] width 74 height 7
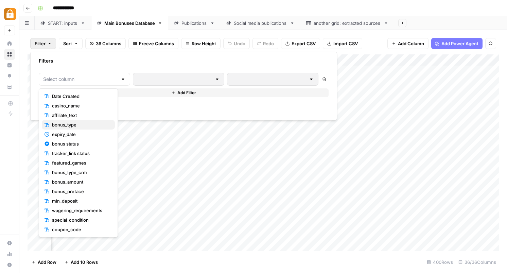
click at [84, 122] on span "bonus_type" at bounding box center [80, 124] width 57 height 7
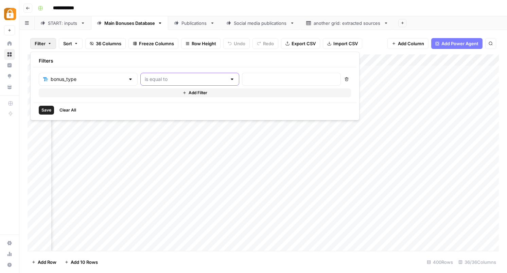
click at [184, 80] on input "text" at bounding box center [186, 79] width 82 height 7
click at [157, 118] on span "contains" at bounding box center [158, 115] width 65 height 7
type input "contains"
click at [246, 76] on input "text" at bounding box center [291, 79] width 90 height 7
type input "no deposit"
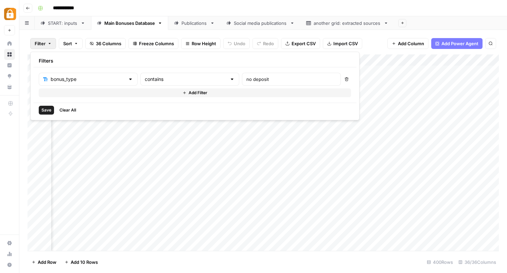
click at [200, 109] on div "Save Clear All" at bounding box center [194, 110] width 323 height 15
click at [189, 91] on span "Add Filter" at bounding box center [198, 93] width 19 height 6
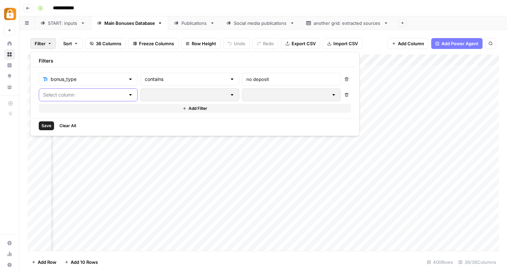
click at [82, 97] on input "text" at bounding box center [84, 94] width 82 height 7
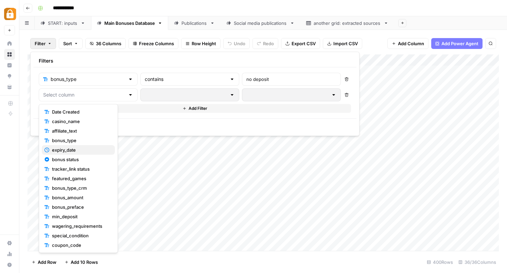
click at [71, 150] on span "expiry_date" at bounding box center [80, 149] width 57 height 7
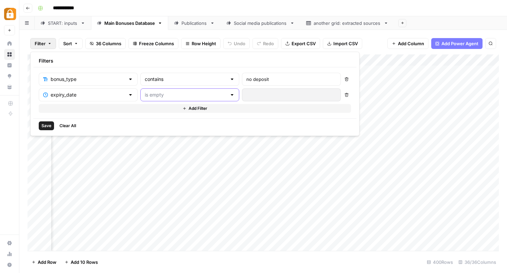
click at [164, 95] on input "text" at bounding box center [186, 94] width 82 height 7
click at [151, 140] on span "is older than" at bounding box center [158, 140] width 65 height 7
type input "is older than"
click at [246, 94] on input "number" at bounding box center [281, 94] width 70 height 7
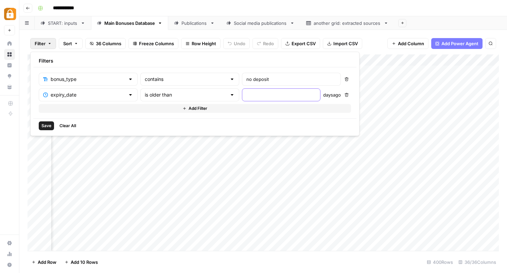
click at [246, 94] on input "number" at bounding box center [281, 94] width 70 height 7
click at [172, 95] on input "text" at bounding box center [186, 94] width 82 height 7
click at [164, 127] on span "is newer than" at bounding box center [161, 130] width 66 height 7
type input "is newer than"
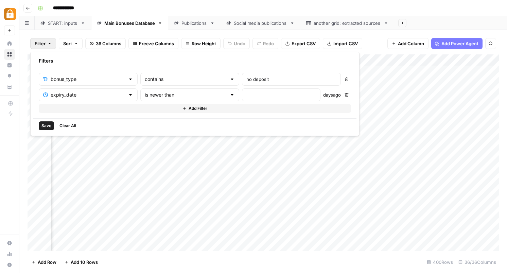
click at [164, 127] on div "Save Clear All" at bounding box center [194, 125] width 323 height 15
click at [242, 98] on div at bounding box center [281, 94] width 79 height 13
type input "1"
click at [222, 119] on div "Save Clear All" at bounding box center [194, 125] width 323 height 15
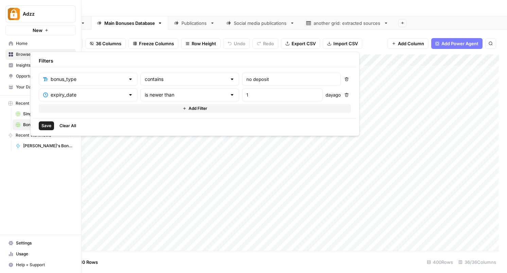
click at [47, 126] on span "Save" at bounding box center [46, 126] width 10 height 6
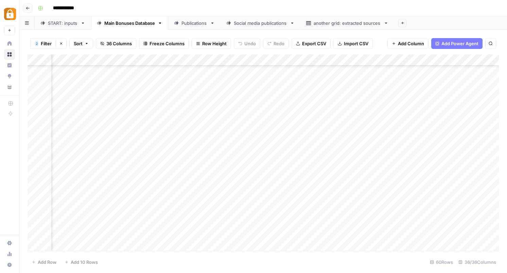
scroll to position [0, 157]
click at [48, 42] on span "Filter" at bounding box center [46, 43] width 11 height 7
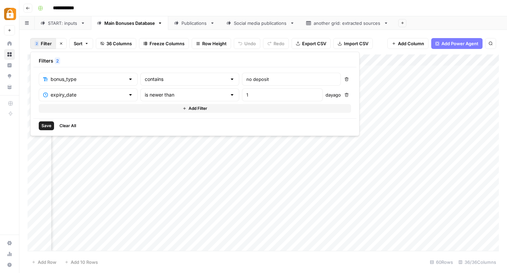
click at [48, 125] on span "Save" at bounding box center [46, 126] width 10 height 6
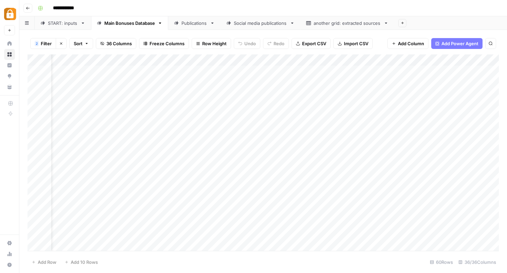
scroll to position [0, 28]
click at [325, 154] on div "Add Column" at bounding box center [263, 152] width 471 height 196
click at [421, 73] on div "Add Column" at bounding box center [263, 152] width 471 height 196
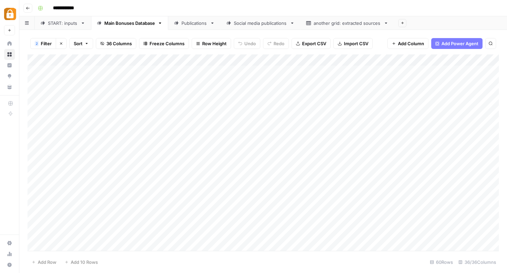
click at [413, 186] on div "Add Column" at bounding box center [263, 152] width 471 height 196
click at [424, 75] on div "Add Column" at bounding box center [263, 152] width 471 height 196
click at [417, 70] on div "Add Column" at bounding box center [263, 152] width 471 height 196
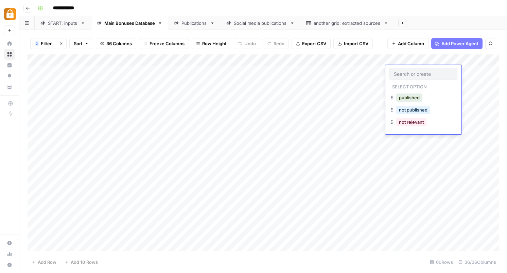
click at [412, 59] on div "Add Column" at bounding box center [263, 152] width 471 height 196
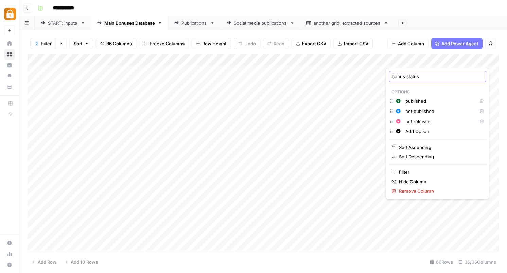
drag, startPoint x: 422, startPoint y: 77, endPoint x: 390, endPoint y: 75, distance: 32.4
click at [390, 75] on div "bonus status" at bounding box center [438, 76] width 98 height 11
type input "Publication"
click at [423, 12] on div "**********" at bounding box center [267, 8] width 465 height 11
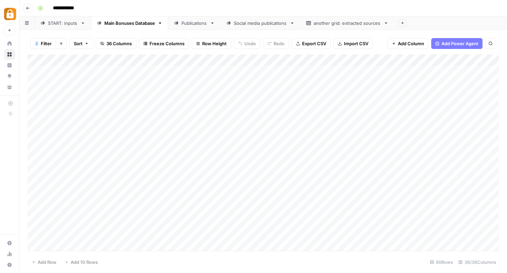
click at [416, 58] on div "Add Column" at bounding box center [263, 152] width 471 height 196
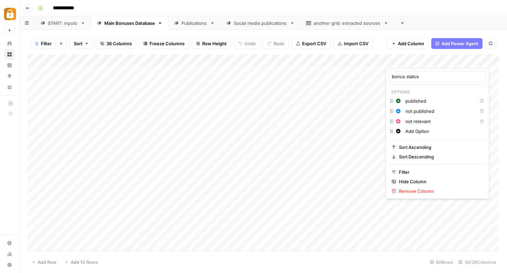
click at [445, 61] on div at bounding box center [418, 61] width 64 height 14
click at [434, 61] on div at bounding box center [418, 61] width 64 height 14
click at [429, 60] on div at bounding box center [418, 61] width 64 height 14
click at [408, 78] on input "bonus status" at bounding box center [437, 76] width 91 height 7
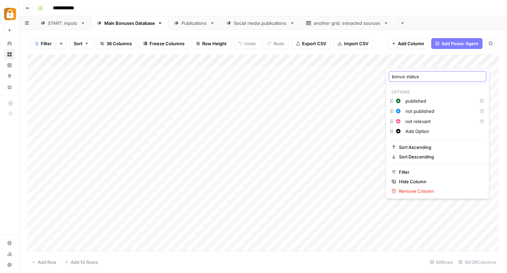
click at [408, 78] on input "bonus status" at bounding box center [437, 76] width 91 height 7
type input "Created publications"
click at [417, 12] on div "**********" at bounding box center [267, 8] width 465 height 11
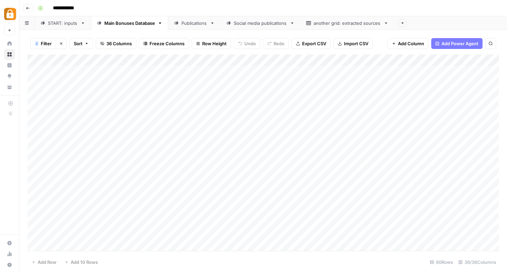
click at [413, 58] on div "Add Column" at bounding box center [263, 152] width 471 height 196
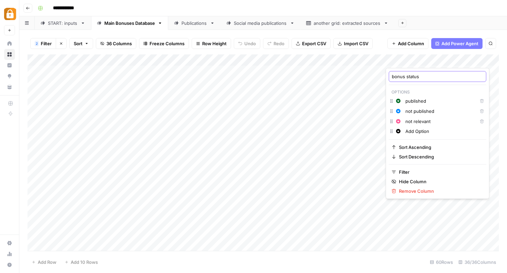
click at [417, 78] on input "bonus status" at bounding box center [437, 76] width 91 height 7
type input "P"
type input "publications created"
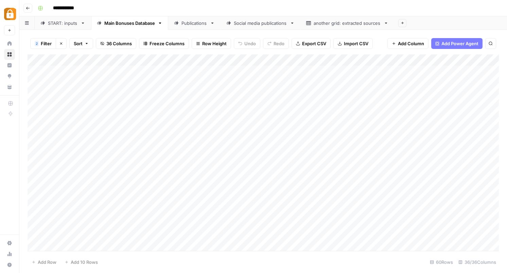
click at [446, 19] on div "Add Sheet" at bounding box center [450, 23] width 113 height 14
click at [417, 71] on div "Add Column" at bounding box center [263, 152] width 471 height 196
click at [418, 61] on div "Add Column" at bounding box center [263, 152] width 471 height 196
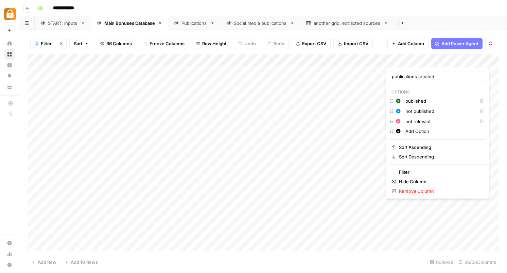
click at [407, 102] on input "published" at bounding box center [439, 101] width 69 height 7
type input "Yes"
click at [441, 12] on div "**********" at bounding box center [267, 8] width 465 height 11
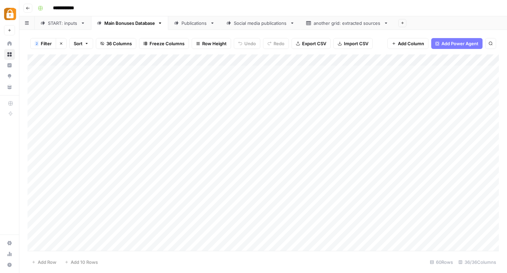
click at [417, 62] on div "Add Column" at bounding box center [263, 152] width 471 height 196
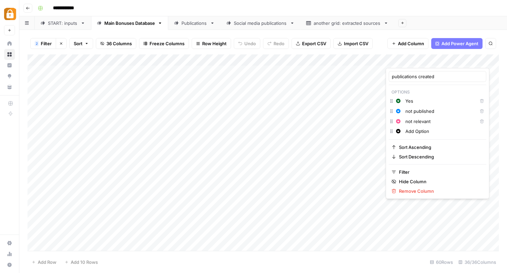
click at [480, 112] on icon "button" at bounding box center [482, 111] width 4 height 4
click at [480, 122] on icon "button" at bounding box center [482, 121] width 4 height 4
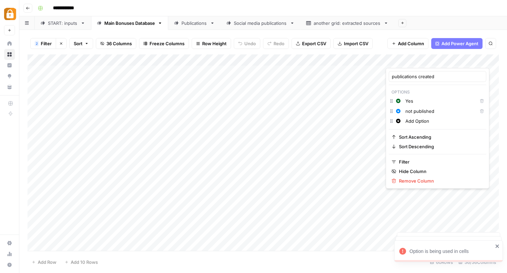
click at [452, 121] on input "Add Option" at bounding box center [444, 121] width 78 height 7
click at [480, 112] on icon "button" at bounding box center [482, 111] width 4 height 4
click at [420, 111] on input "not published" at bounding box center [439, 111] width 69 height 7
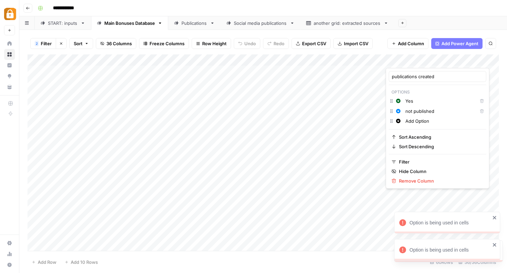
click at [420, 111] on input "not published" at bounding box center [439, 111] width 69 height 7
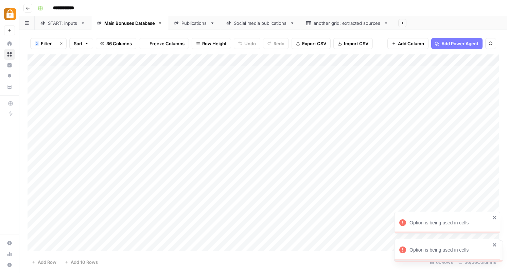
click at [425, 8] on div "**********" at bounding box center [267, 8] width 465 height 11
click at [444, 60] on div "Add Column" at bounding box center [263, 152] width 471 height 196
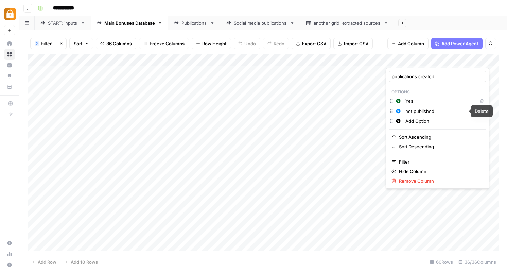
click at [480, 111] on icon "button" at bounding box center [482, 111] width 4 height 4
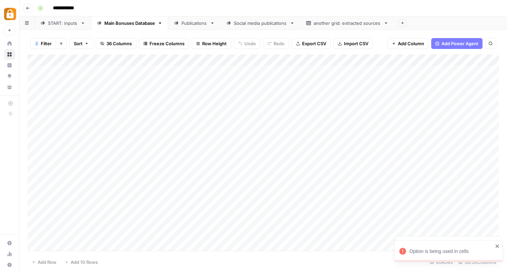
click at [409, 6] on div "**********" at bounding box center [267, 8] width 465 height 11
click at [444, 59] on div "Add Column" at bounding box center [263, 152] width 471 height 196
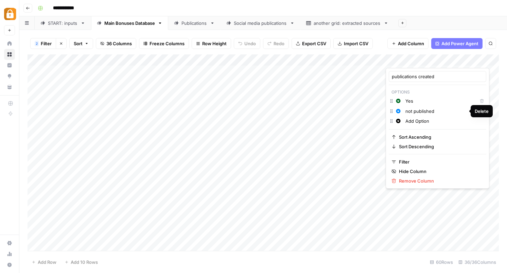
click at [480, 112] on icon "button" at bounding box center [482, 111] width 4 height 4
click at [407, 110] on input "not published" at bounding box center [439, 111] width 69 height 7
drag, startPoint x: 407, startPoint y: 110, endPoint x: 444, endPoint y: 111, distance: 37.7
click at [444, 111] on input "not published" at bounding box center [439, 111] width 69 height 7
type input "no Relevant"
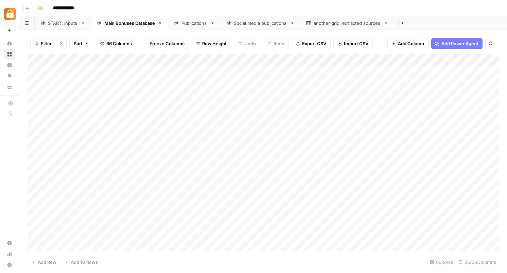
click at [463, 7] on div "**********" at bounding box center [267, 8] width 465 height 11
click at [425, 70] on div "Add Column" at bounding box center [263, 152] width 471 height 196
click at [418, 73] on div "Add Column" at bounding box center [263, 152] width 471 height 196
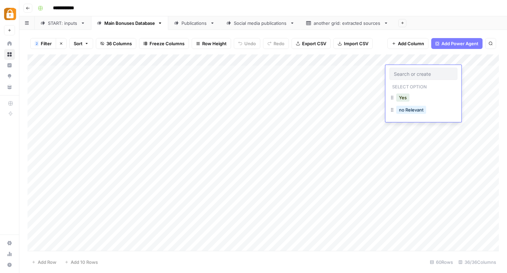
click at [418, 73] on input "text" at bounding box center [423, 74] width 59 height 6
click at [439, 58] on div "Add Column" at bounding box center [263, 152] width 471 height 196
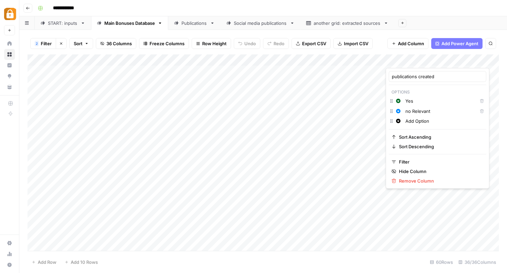
click at [409, 111] on input "no Relevant" at bounding box center [439, 111] width 69 height 7
type input "Not Relevant"
click at [434, 18] on div "Add Sheet" at bounding box center [450, 23] width 113 height 14
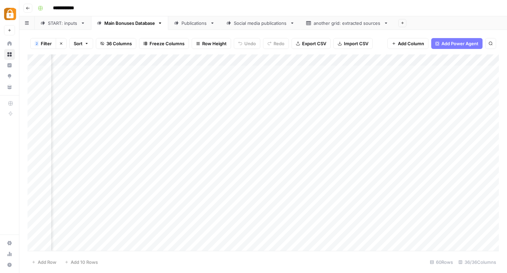
scroll to position [0, 1293]
drag, startPoint x: 348, startPoint y: 58, endPoint x: 80, endPoint y: 58, distance: 268.1
click at [80, 58] on div "Add Column" at bounding box center [263, 152] width 471 height 196
click at [371, 58] on div "Add Column" at bounding box center [263, 152] width 471 height 196
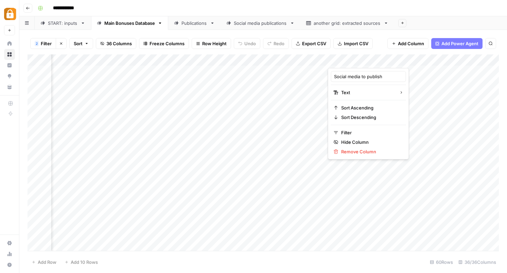
click at [269, 61] on div "Add Column" at bounding box center [263, 152] width 471 height 196
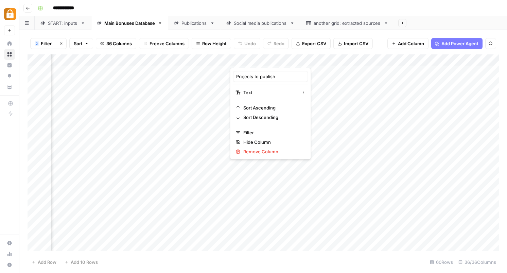
drag, startPoint x: 286, startPoint y: 59, endPoint x: 224, endPoint y: 60, distance: 61.5
click at [224, 59] on body "**********" at bounding box center [253, 136] width 507 height 273
click at [252, 60] on div at bounding box center [279, 61] width 98 height 14
click at [348, 116] on div "Add Column" at bounding box center [263, 152] width 471 height 196
click at [285, 62] on div "Add Column" at bounding box center [263, 152] width 471 height 196
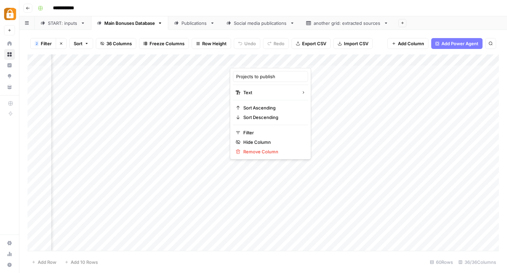
drag, startPoint x: 299, startPoint y: 59, endPoint x: 218, endPoint y: 59, distance: 80.9
click at [218, 59] on body "**********" at bounding box center [253, 136] width 507 height 273
click at [211, 90] on div "Add Column" at bounding box center [263, 152] width 471 height 196
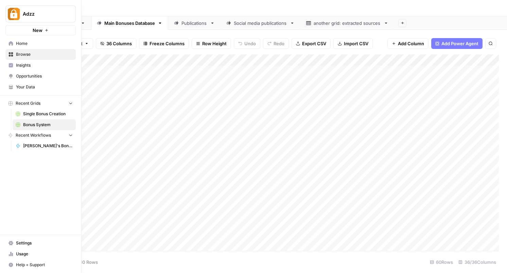
scroll to position [0, 605]
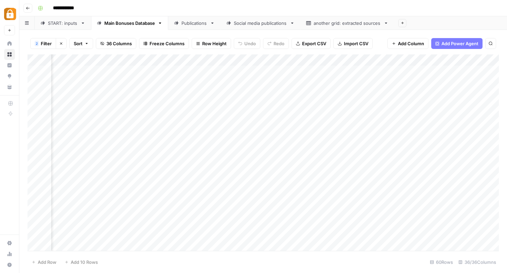
drag, startPoint x: 273, startPoint y: 58, endPoint x: 98, endPoint y: 69, distance: 175.0
click at [98, 69] on div "Add Column" at bounding box center [263, 152] width 471 height 196
drag, startPoint x: 365, startPoint y: 59, endPoint x: 145, endPoint y: 59, distance: 219.9
click at [145, 59] on div "Add Column" at bounding box center [263, 152] width 471 height 196
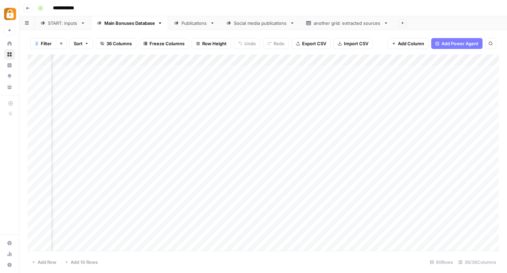
scroll to position [0, 1751]
drag, startPoint x: 258, startPoint y: 59, endPoint x: 46, endPoint y: 57, distance: 212.4
click at [46, 57] on div "Add Column" at bounding box center [263, 152] width 471 height 196
drag, startPoint x: 299, startPoint y: 60, endPoint x: 84, endPoint y: 63, distance: 214.8
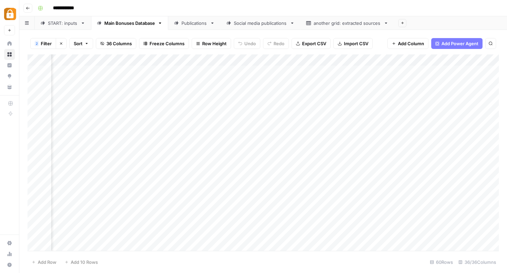
click at [84, 63] on div "Add Column" at bounding box center [263, 152] width 471 height 196
drag, startPoint x: 458, startPoint y: 59, endPoint x: 203, endPoint y: 58, distance: 254.9
click at [204, 57] on div "Add Column" at bounding box center [263, 152] width 471 height 196
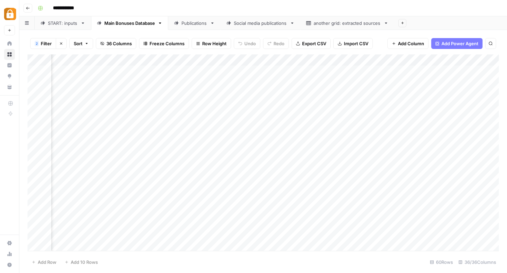
drag, startPoint x: 471, startPoint y: 59, endPoint x: 94, endPoint y: 61, distance: 376.5
click at [94, 61] on div "Add Column" at bounding box center [263, 152] width 471 height 196
drag, startPoint x: 465, startPoint y: 59, endPoint x: 237, endPoint y: 54, distance: 228.1
click at [237, 54] on div "Add Column" at bounding box center [263, 152] width 471 height 196
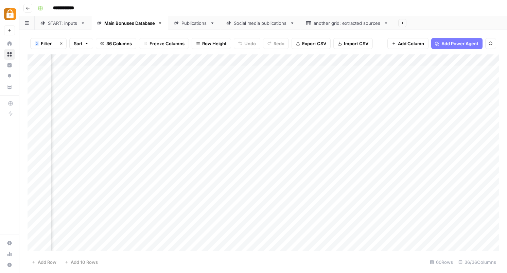
scroll to position [0, 516]
drag, startPoint x: 329, startPoint y: 59, endPoint x: 108, endPoint y: 69, distance: 220.8
click at [108, 69] on div "Add Column" at bounding box center [263, 152] width 471 height 196
click at [158, 42] on span "Freeze Columns" at bounding box center [167, 43] width 35 height 7
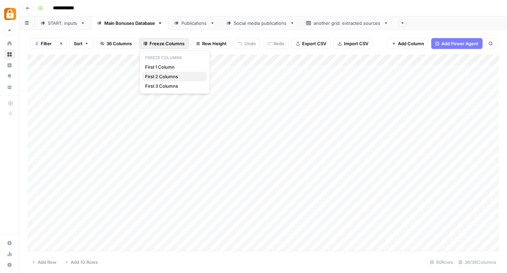
click at [159, 76] on span "First 2 Columns" at bounding box center [173, 76] width 56 height 7
click at [199, 9] on div "**********" at bounding box center [267, 8] width 465 height 11
click at [43, 41] on span "Filter" at bounding box center [46, 43] width 11 height 7
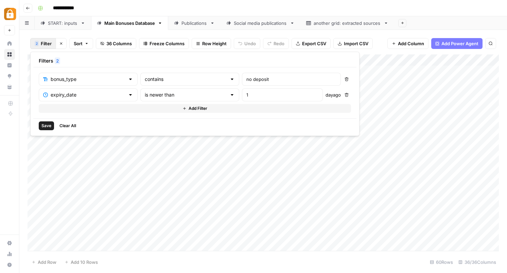
click at [158, 117] on div "bonus_type contains no deposit Delete expiry_date is newer than 1 day ago Delet…" at bounding box center [194, 92] width 323 height 51
click at [47, 124] on span "Save" at bounding box center [46, 126] width 10 height 6
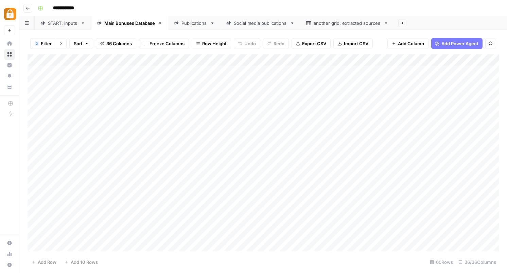
click at [60, 25] on div "START: inputs" at bounding box center [63, 23] width 30 height 7
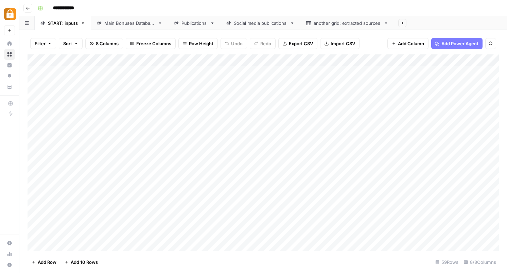
click at [134, 21] on div "Main Bonuses Database" at bounding box center [129, 23] width 51 height 7
click at [70, 23] on div "START: inputs" at bounding box center [63, 23] width 30 height 7
click at [194, 122] on div "Add Column" at bounding box center [263, 152] width 471 height 196
click at [147, 95] on div "Add Column" at bounding box center [263, 152] width 471 height 196
click at [181, 80] on div "Add Column" at bounding box center [263, 152] width 471 height 196
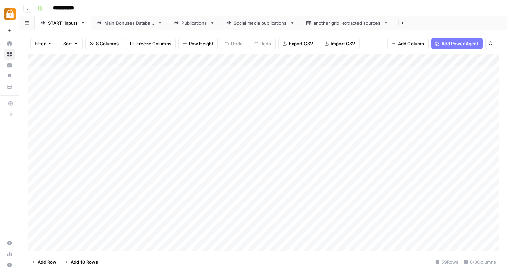
click at [237, 85] on div "Add Column" at bounding box center [263, 152] width 471 height 196
click at [29, 7] on icon "button" at bounding box center [28, 8] width 4 height 4
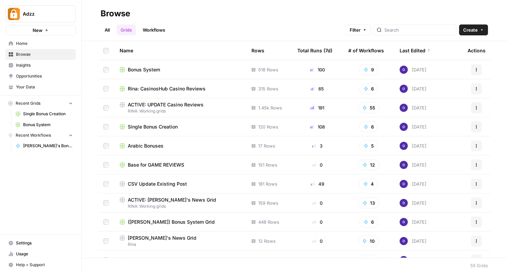
click at [46, 76] on span "Opportunities" at bounding box center [44, 76] width 57 height 6
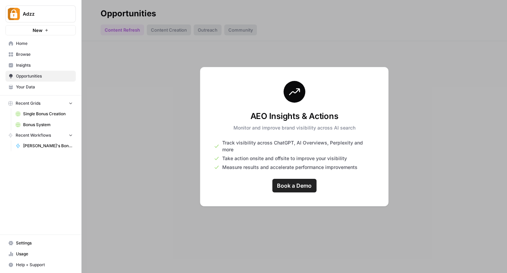
click at [43, 88] on span "Your Data" at bounding box center [44, 87] width 57 height 6
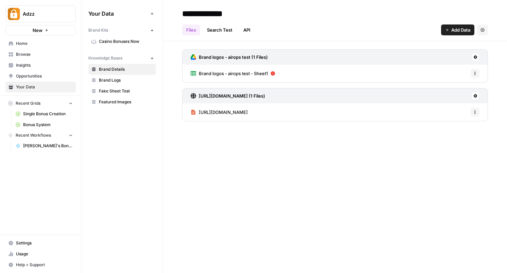
click at [38, 67] on span "Insights" at bounding box center [44, 65] width 57 height 6
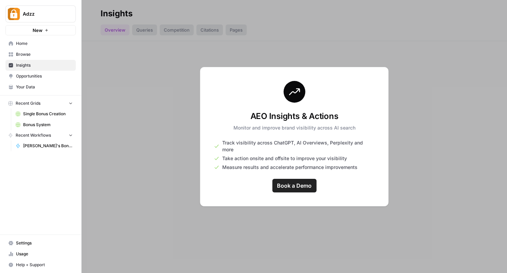
click at [35, 57] on span "Browse" at bounding box center [44, 54] width 57 height 6
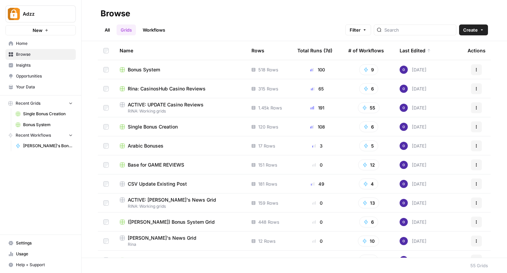
click at [24, 244] on span "Settings" at bounding box center [44, 243] width 57 height 6
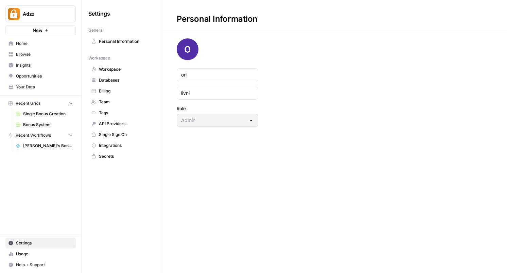
click at [129, 208] on div "Settings General Personal Information Workspace Workspace Databases Billing Tea…" at bounding box center [122, 136] width 81 height 273
click at [195, 182] on div "Personal Information ori livni Role Admin" at bounding box center [335, 136] width 344 height 273
click at [124, 103] on span "Team" at bounding box center [126, 102] width 54 height 6
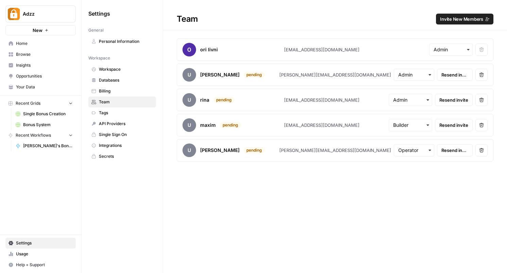
click at [266, 206] on div "Team Invite New Members ori livni ori@adzz.com Remove user u annie pending anni…" at bounding box center [335, 136] width 344 height 273
click at [447, 48] on input "text" at bounding box center [451, 49] width 35 height 7
click at [393, 25] on h1 "Team Invite New Members" at bounding box center [335, 15] width 344 height 30
click at [195, 45] on div "ori livni" at bounding box center [233, 50] width 102 height 14
click at [191, 48] on img at bounding box center [189, 50] width 14 height 14
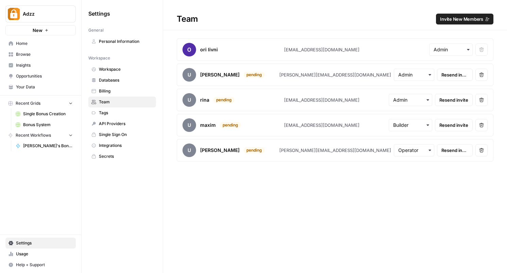
click at [191, 48] on img at bounding box center [189, 50] width 14 height 14
click at [116, 135] on span "Single Sign On" at bounding box center [126, 135] width 54 height 6
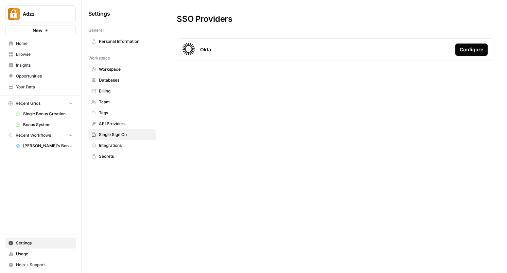
click at [117, 124] on span "API Providers" at bounding box center [126, 124] width 54 height 6
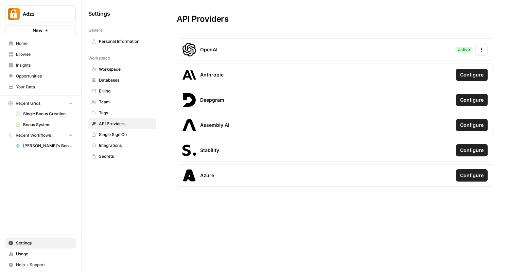
click at [124, 41] on span "Personal Information" at bounding box center [126, 41] width 54 height 6
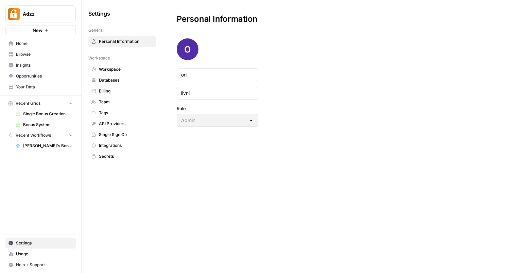
click at [121, 154] on span "Secrets" at bounding box center [126, 156] width 54 height 6
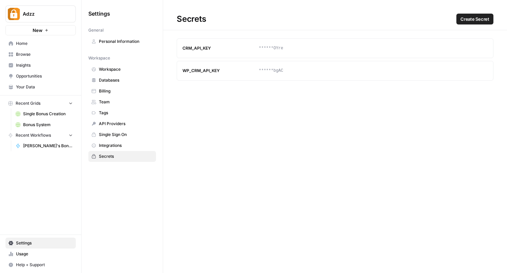
click at [124, 115] on span "Tags" at bounding box center [126, 113] width 54 height 6
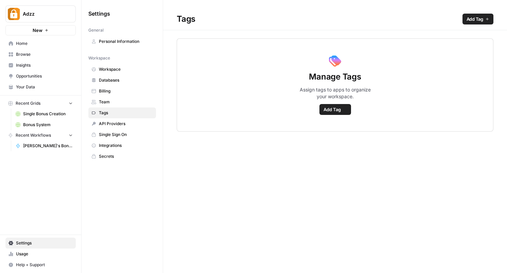
click at [123, 101] on span "Team" at bounding box center [126, 102] width 54 height 6
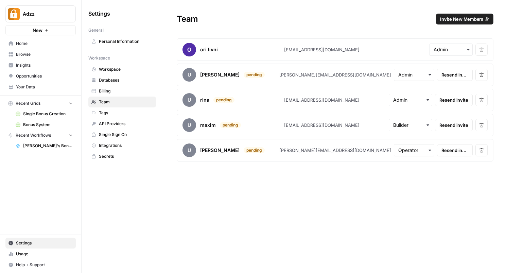
click at [133, 197] on div "Settings General Personal Information Workspace Workspace Databases Billing Tea…" at bounding box center [122, 136] width 81 height 273
click at [230, 204] on div "Team Invite New Members ori livni ori@adzz.com Remove user u annie pending anni…" at bounding box center [335, 136] width 344 height 273
click at [119, 82] on span "Databases" at bounding box center [126, 80] width 54 height 6
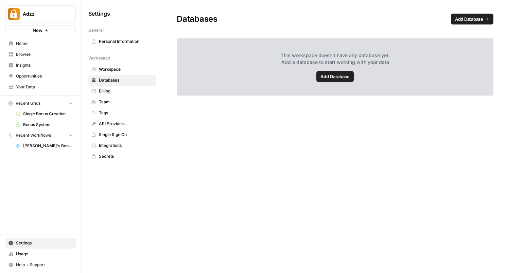
click at [116, 92] on span "Billing" at bounding box center [126, 91] width 54 height 6
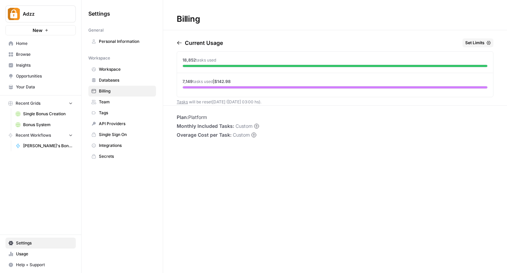
click at [122, 70] on span "Workspace" at bounding box center [126, 69] width 54 height 6
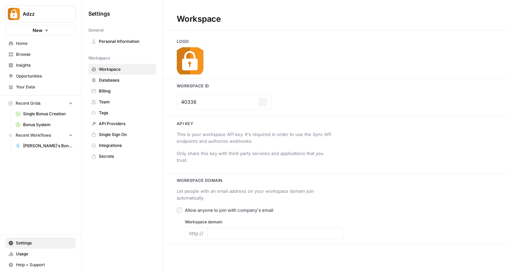
type input "locksmithspros.org"
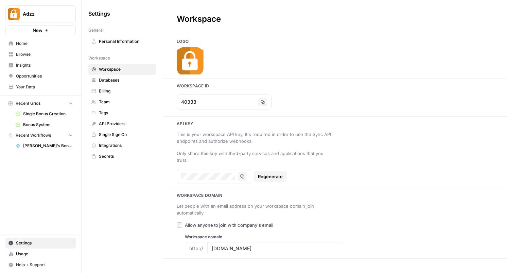
click at [122, 40] on span "Personal Information" at bounding box center [126, 41] width 54 height 6
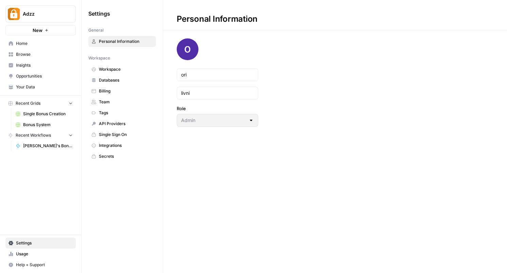
click at [39, 256] on span "Usage" at bounding box center [44, 254] width 57 height 6
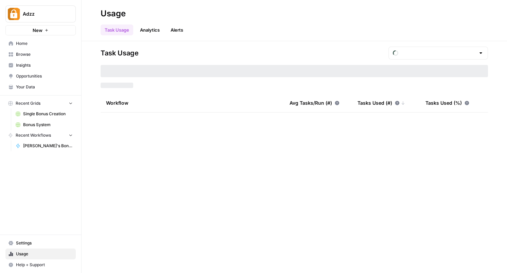
type input "September Tasks"
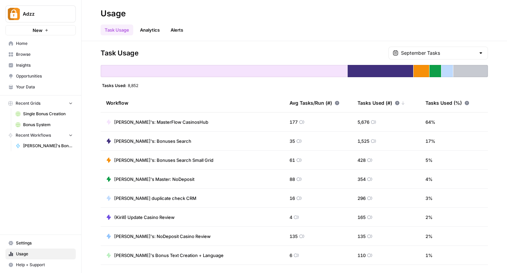
click at [34, 266] on span "Help + Support" at bounding box center [44, 265] width 57 height 6
click at [23, 265] on span "Help + Support" at bounding box center [44, 265] width 57 height 6
click at [22, 216] on div "Adzz New Home Browse Insights Opportunities Your Data Recent Grids Single Bonus…" at bounding box center [40, 136] width 81 height 273
click at [28, 47] on link "Home" at bounding box center [40, 43] width 70 height 11
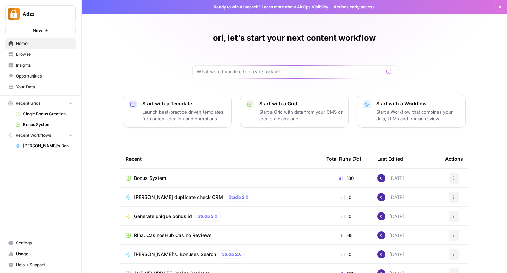
click at [44, 181] on div "Adzz New Home Browse Insights Opportunities Your Data Recent Grids Single Bonus…" at bounding box center [40, 136] width 81 height 273
click at [27, 244] on span "Settings" at bounding box center [44, 243] width 57 height 6
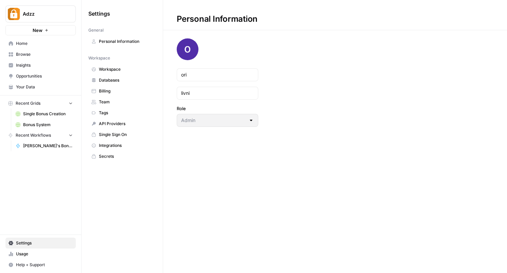
click at [129, 210] on div "Settings General Personal Information Workspace Workspace Databases Billing Tea…" at bounding box center [122, 136] width 81 height 273
click at [116, 98] on link "Team" at bounding box center [122, 102] width 68 height 11
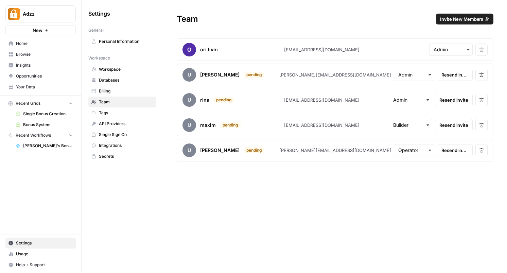
click at [291, 53] on div "[EMAIL_ADDRESS][DOMAIN_NAME]" at bounding box center [321, 49] width 75 height 7
click at [291, 52] on div "[EMAIL_ADDRESS][DOMAIN_NAME]" at bounding box center [321, 49] width 75 height 7
click at [451, 51] on input "text" at bounding box center [451, 49] width 35 height 7
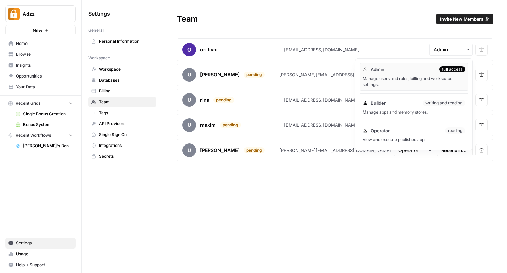
click at [406, 36] on div "Team Invite New Members ori livni ori@adzz.com Remove user u annie pending anni…" at bounding box center [335, 82] width 344 height 164
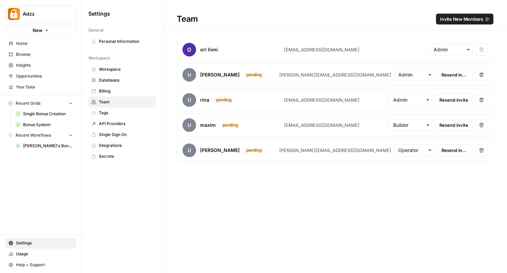
click at [216, 51] on div "ori livni" at bounding box center [209, 49] width 18 height 7
click at [197, 53] on div "ori livni" at bounding box center [233, 50] width 102 height 14
click at [141, 42] on span "Personal Information" at bounding box center [126, 41] width 54 height 6
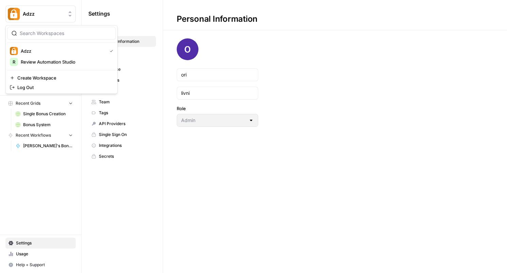
click at [49, 14] on span "Adzz" at bounding box center [43, 14] width 41 height 7
click at [141, 222] on div "Settings General Personal Information Workspace Workspace Databases Billing Tea…" at bounding box center [122, 136] width 81 height 273
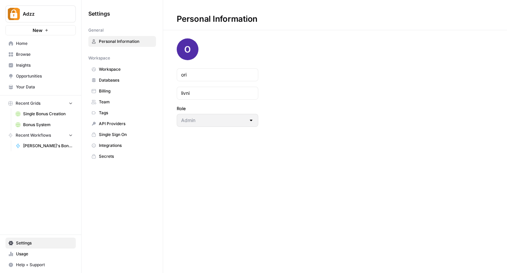
click at [122, 103] on span "Team" at bounding box center [126, 102] width 54 height 6
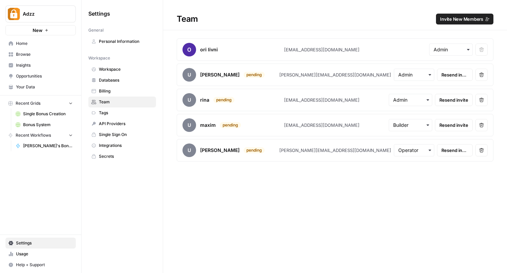
drag, startPoint x: 337, startPoint y: 215, endPoint x: 331, endPoint y: 18, distance: 197.2
click at [331, 18] on div "Team Invite New Members ori livni ori@adzz.com Remove user u annie pending anni…" at bounding box center [335, 136] width 344 height 273
click at [331, 18] on div "Team Invite New Members" at bounding box center [335, 19] width 344 height 11
drag, startPoint x: 316, startPoint y: 21, endPoint x: 370, endPoint y: 219, distance: 204.6
click at [370, 219] on div "Team Invite New Members ori livni ori@adzz.com Remove user u annie pending anni…" at bounding box center [335, 136] width 344 height 273
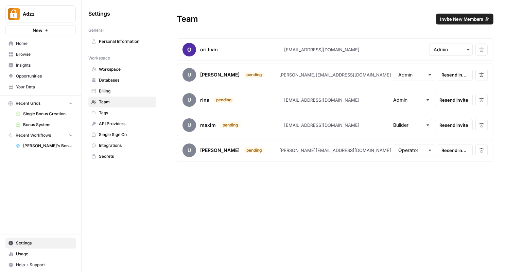
click at [366, 202] on div "Team Invite New Members ori livni ori@adzz.com Remove user u annie pending anni…" at bounding box center [335, 136] width 344 height 273
click at [373, 42] on article "ori livni ori@adzz.com Remove user" at bounding box center [335, 49] width 317 height 22
click at [466, 48] on icon "button" at bounding box center [468, 49] width 5 height 5
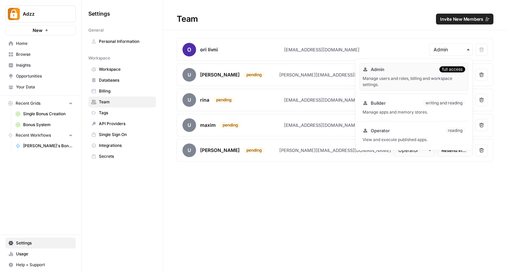
click at [409, 30] on h1 "Team Invite New Members" at bounding box center [335, 15] width 344 height 30
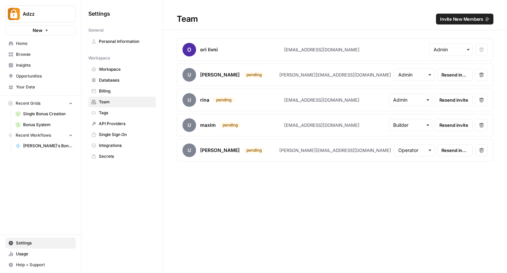
click at [204, 202] on div "Team Invite New Members ori livni ori@adzz.com Remove user u annie pending anni…" at bounding box center [335, 136] width 344 height 273
drag, startPoint x: 204, startPoint y: 202, endPoint x: 180, endPoint y: 52, distance: 152.1
click at [180, 52] on div "Team Invite New Members ori livni ori@adzz.com Remove user u annie pending anni…" at bounding box center [335, 136] width 344 height 273
drag, startPoint x: 179, startPoint y: 11, endPoint x: 240, endPoint y: 172, distance: 172.1
click at [240, 172] on div "Team Invite New Members ori livni ori@adzz.com Remove user u annie pending anni…" at bounding box center [335, 136] width 344 height 273
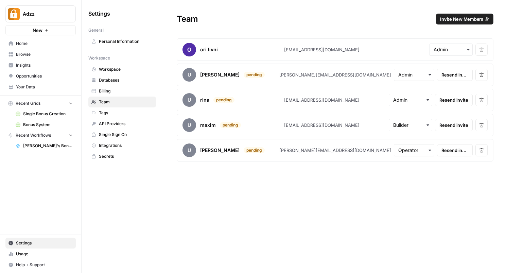
click at [240, 172] on div "Team Invite New Members ori livni ori@adzz.com Remove user u annie pending anni…" at bounding box center [335, 136] width 344 height 273
click at [457, 76] on span "Resend invite" at bounding box center [454, 74] width 27 height 7
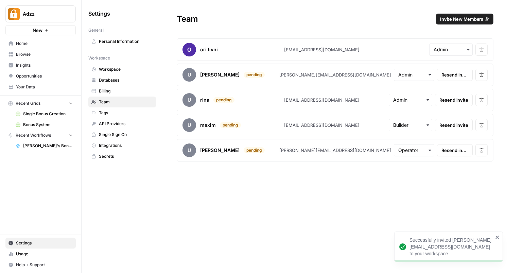
click at [424, 195] on div "Team Invite New Members ori livni ori@adzz.com Remove user u annie pending anni…" at bounding box center [335, 136] width 344 height 273
click at [385, 191] on div "Team Invite New Members ori livni ori@adzz.com Remove user u annie pending anni…" at bounding box center [335, 136] width 344 height 273
click at [101, 169] on div "Settings General Personal Information Workspace Workspace Databases Billing Tea…" at bounding box center [122, 85] width 81 height 170
click at [114, 92] on span "Billing" at bounding box center [126, 91] width 54 height 6
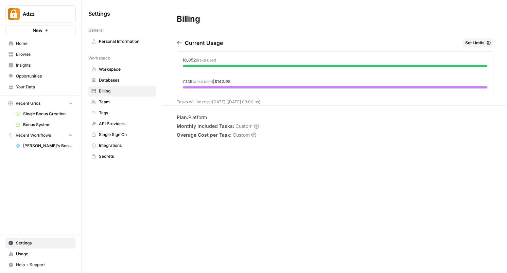
click at [119, 78] on span "Databases" at bounding box center [126, 80] width 54 height 6
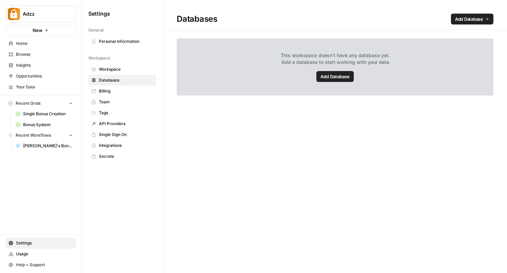
click at [121, 68] on span "Workspace" at bounding box center [126, 69] width 54 height 6
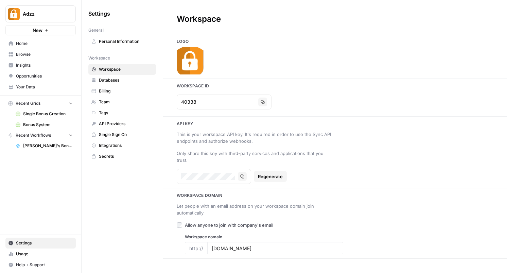
click at [121, 84] on link "Databases" at bounding box center [122, 80] width 68 height 11
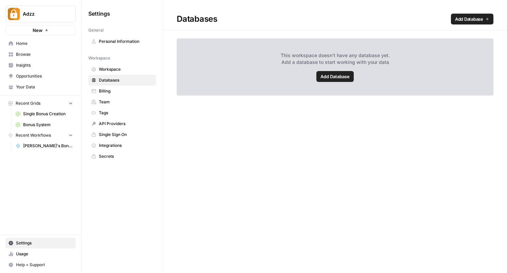
click at [344, 74] on span "Add Database" at bounding box center [334, 76] width 29 height 7
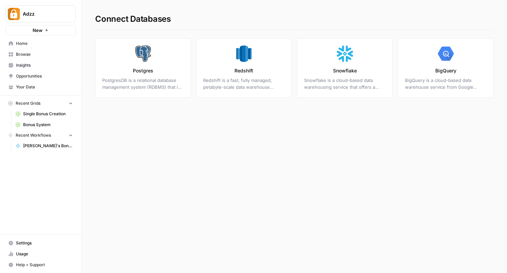
click at [342, 107] on div "Connect Databases Postgres PostgresDB is a relational database management syste…" at bounding box center [294, 136] width 425 height 273
click at [248, 9] on h1 "Connect Databases" at bounding box center [294, 15] width 398 height 30
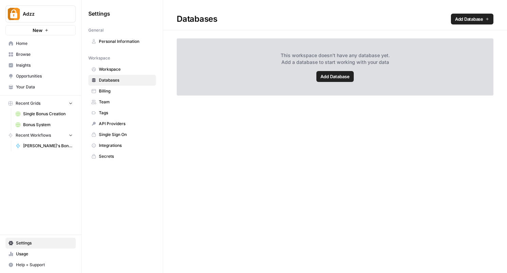
click at [181, 125] on div "Databases Add Database This workspace doesn't have any database yet. Add a data…" at bounding box center [335, 136] width 344 height 273
click at [128, 172] on div "Settings General Personal Information Workspace Workspace Databases Billing Tea…" at bounding box center [122, 136] width 81 height 273
click at [250, 116] on div "Databases Add Database This workspace doesn't have any database yet. Add a data…" at bounding box center [335, 136] width 344 height 273
click at [86, 204] on div "Settings General Personal Information Workspace Workspace Databases Billing Tea…" at bounding box center [122, 136] width 81 height 273
click at [38, 258] on link "Usage" at bounding box center [40, 253] width 70 height 11
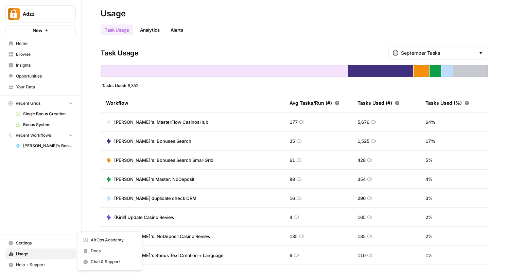
click at [38, 263] on span "Help + Support" at bounding box center [44, 265] width 57 height 6
click at [42, 194] on div "Adzz New Home Browse Insights Opportunities Your Data Recent Grids Single Bonus…" at bounding box center [40, 136] width 81 height 273
click at [39, 40] on span "Home" at bounding box center [44, 43] width 57 height 6
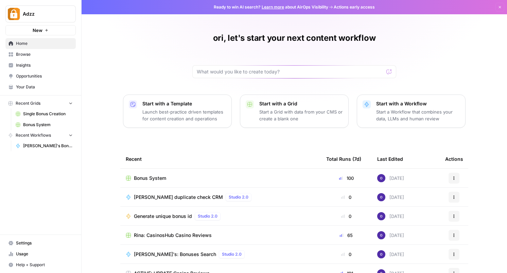
click at [112, 61] on div "ori, let's start your next content workflow Start with a Template Launch best-p…" at bounding box center [294, 156] width 425 height 313
click at [215, 50] on div "ori, let's start your next content workflow" at bounding box center [294, 56] width 204 height 46
click at [211, 37] on div "ori, let's start your next content workflow" at bounding box center [294, 56] width 204 height 46
click at [34, 222] on div "Adzz New Home Browse Insights Opportunities Your Data Recent Grids Single Bonus…" at bounding box center [40, 136] width 81 height 273
click at [132, 139] on div "ori, let's start your next content workflow Start with a Template Launch best-p…" at bounding box center [294, 156] width 425 height 313
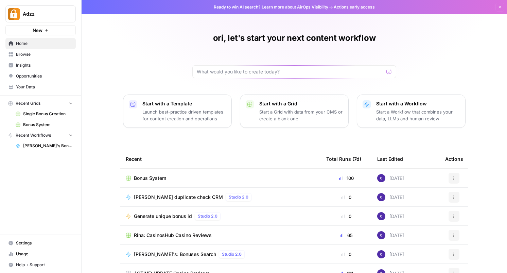
click at [244, 33] on h1 "ori, let's start your next content workflow" at bounding box center [294, 38] width 163 height 11
click at [159, 30] on div "ori, let's start your next content workflow Start with a Template Launch best-p…" at bounding box center [294, 156] width 425 height 313
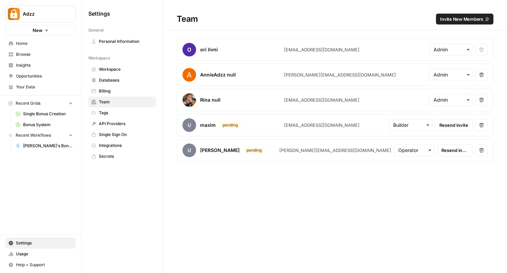
click at [293, 21] on div "Team Invite New Members" at bounding box center [335, 19] width 344 height 11
click at [450, 17] on span "Invite New Members" at bounding box center [461, 19] width 43 height 7
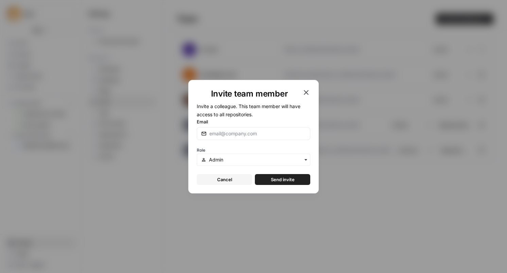
click at [256, 127] on div at bounding box center [254, 133] width 114 height 13
click at [243, 155] on div "button" at bounding box center [254, 160] width 114 height 12
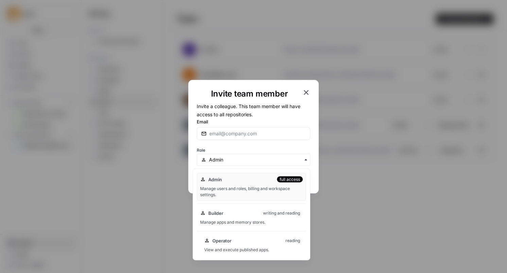
click at [237, 243] on div "Operator reading" at bounding box center [253, 240] width 99 height 7
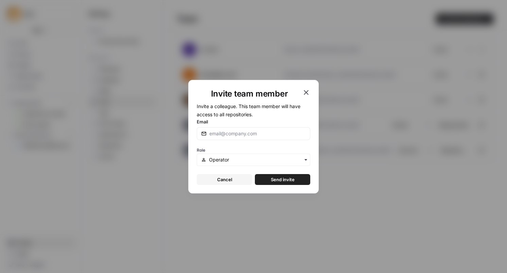
click at [240, 137] on div at bounding box center [254, 133] width 114 height 13
click at [307, 90] on icon "button" at bounding box center [306, 92] width 8 height 8
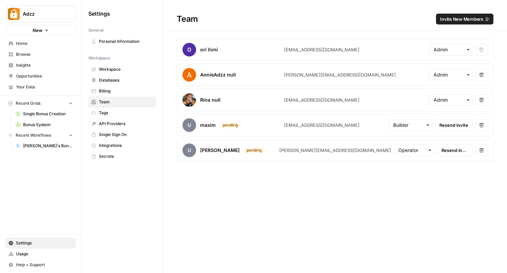
click at [290, 23] on div "Team Invite New Members" at bounding box center [335, 19] width 344 height 11
click at [141, 186] on div "Settings General Personal Information Workspace Workspace Databases Billing Tea…" at bounding box center [122, 136] width 81 height 273
click at [110, 154] on span "Secrets" at bounding box center [126, 156] width 54 height 6
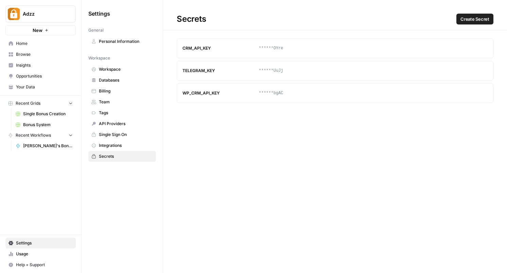
click at [118, 145] on span "Integrations" at bounding box center [126, 145] width 54 height 6
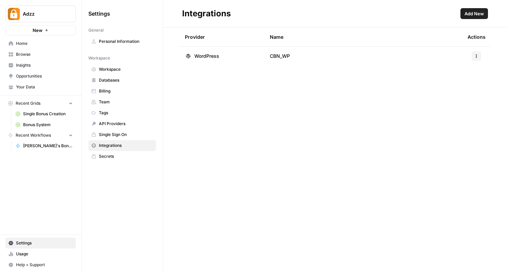
click at [123, 134] on span "Single Sign On" at bounding box center [126, 135] width 54 height 6
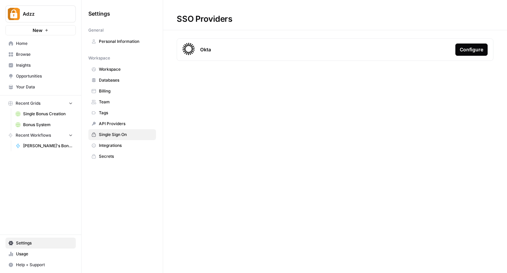
click at [118, 156] on span "Secrets" at bounding box center [126, 156] width 54 height 6
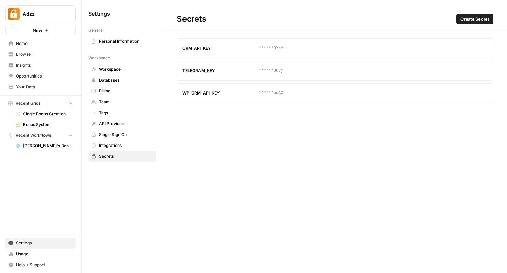
click at [125, 185] on div "Settings General Personal Information Workspace Workspace Databases Billing Tea…" at bounding box center [122, 136] width 81 height 273
click at [116, 122] on span "API Providers" at bounding box center [126, 124] width 54 height 6
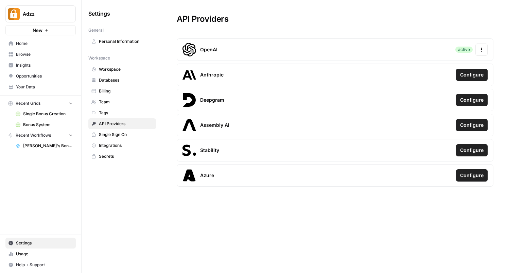
click at [113, 112] on span "Tags" at bounding box center [126, 113] width 54 height 6
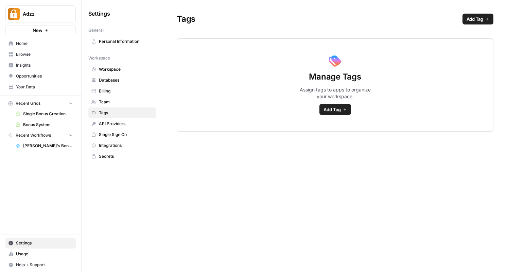
click at [114, 103] on span "Team" at bounding box center [126, 102] width 54 height 6
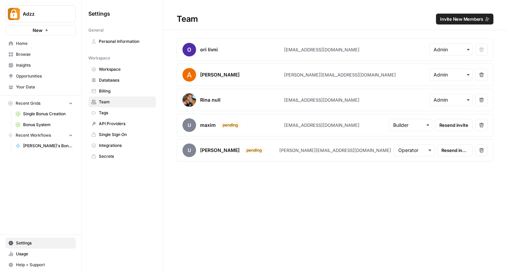
click at [113, 97] on link "Team" at bounding box center [122, 102] width 68 height 11
click at [116, 88] on span "Billing" at bounding box center [126, 91] width 54 height 6
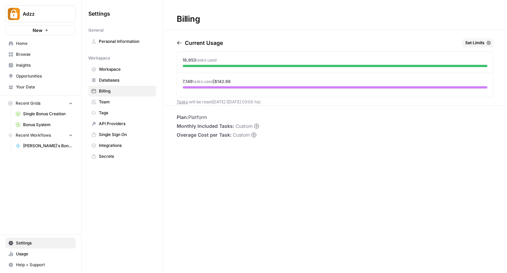
click at [54, 16] on span "Adzz" at bounding box center [43, 14] width 41 height 7
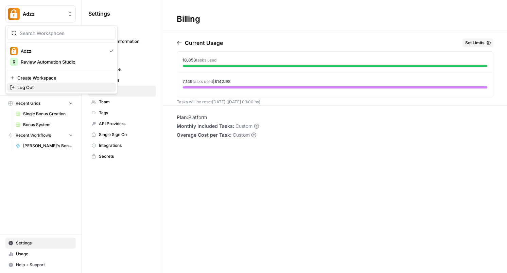
click at [55, 85] on span "Log Out" at bounding box center [63, 87] width 93 height 7
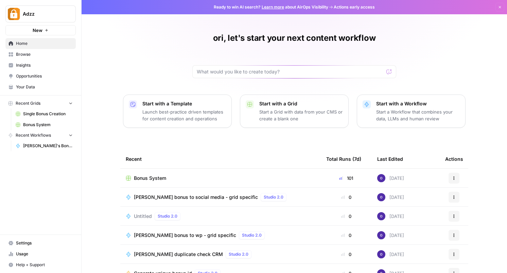
click at [38, 245] on span "Settings" at bounding box center [44, 243] width 57 height 6
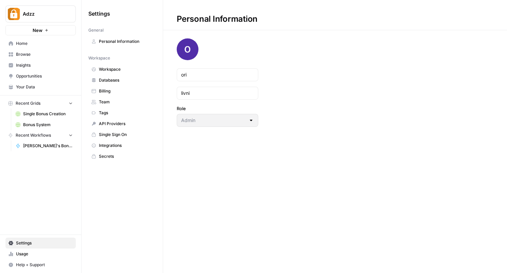
click at [134, 39] on span "Personal Information" at bounding box center [126, 41] width 54 height 6
click at [124, 70] on span "Workspace" at bounding box center [126, 69] width 54 height 6
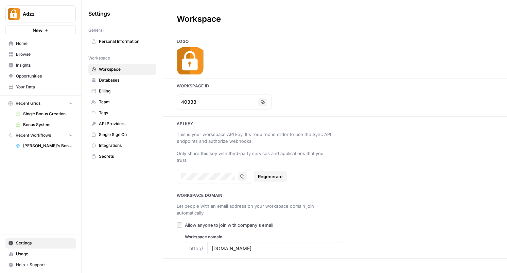
click at [120, 207] on div "Settings General Personal Information Workspace Workspace Databases Billing Tea…" at bounding box center [122, 136] width 81 height 273
click at [137, 216] on div "Settings General Personal Information Workspace Workspace Databases Billing Tea…" at bounding box center [122, 136] width 81 height 273
click at [215, 245] on input "[DOMAIN_NAME]" at bounding box center [275, 248] width 127 height 6
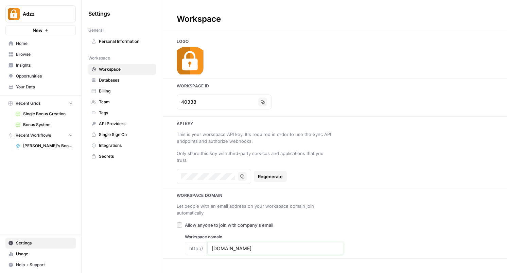
type input "[DOMAIN_NAME]"
click at [135, 219] on div "Settings General Personal Information Workspace Workspace Databases Billing Tea…" at bounding box center [122, 136] width 81 height 273
click at [108, 78] on span "Databases" at bounding box center [126, 80] width 54 height 6
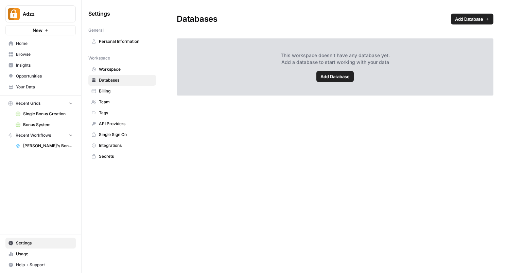
click at [106, 92] on span "Billing" at bounding box center [126, 91] width 54 height 6
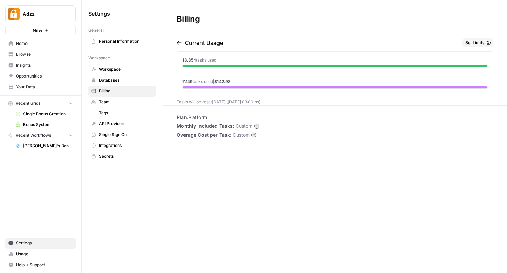
click at [106, 101] on span "Team" at bounding box center [126, 102] width 54 height 6
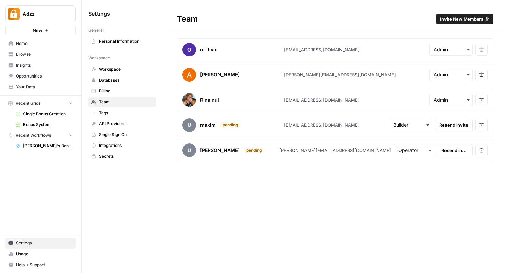
click at [111, 92] on span "Billing" at bounding box center [126, 91] width 54 height 6
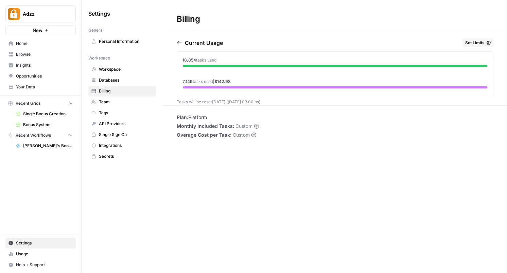
click at [111, 105] on span "Team" at bounding box center [126, 102] width 54 height 6
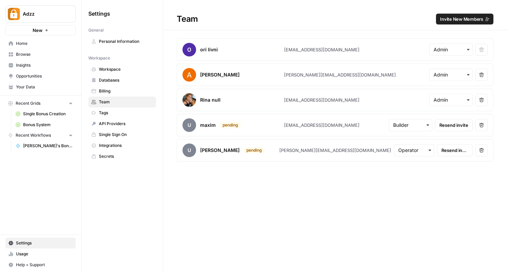
click at [108, 117] on link "Tags" at bounding box center [122, 112] width 68 height 11
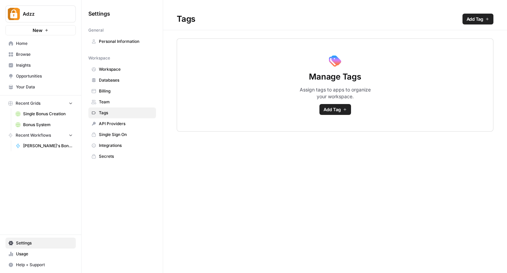
click at [119, 144] on span "Integrations" at bounding box center [126, 145] width 54 height 6
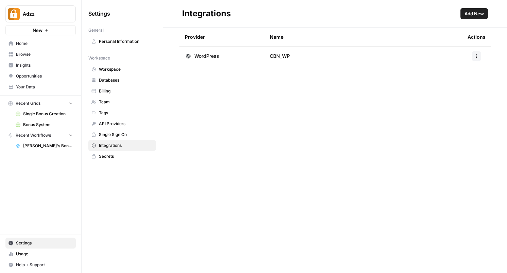
click at [119, 195] on div "Settings General Personal Information Workspace Workspace Databases Billing Tea…" at bounding box center [122, 136] width 81 height 273
click at [45, 256] on span "Usage" at bounding box center [44, 254] width 57 height 6
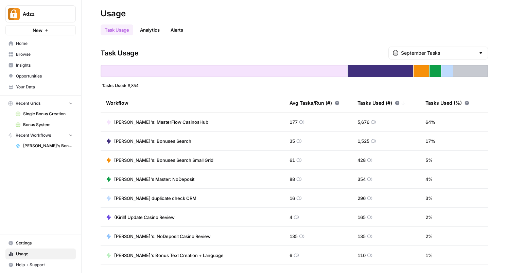
click at [414, 16] on h2 "Usage" at bounding box center [294, 13] width 387 height 11
click at [212, 46] on div "Task Usage September Tasks Tasks Used: 8,854 Workflow Avg Tasks/Run (#) Tasks U…" at bounding box center [294, 157] width 425 height 232
click at [24, 194] on div "Adzz New Home Browse Insights Opportunities Your Data Recent Grids Single Bonus…" at bounding box center [40, 136] width 81 height 273
click at [21, 266] on span "Help + Support" at bounding box center [44, 265] width 57 height 6
click at [45, 248] on link "Settings" at bounding box center [40, 243] width 70 height 11
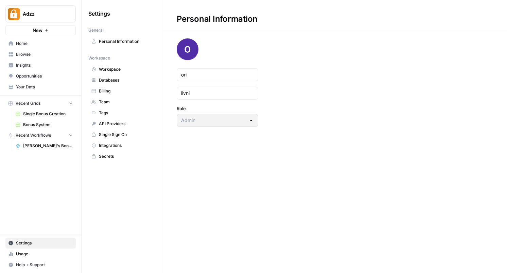
click at [90, 203] on div "Settings General Personal Information Workspace Workspace Databases Billing Tea…" at bounding box center [122, 136] width 81 height 273
click at [129, 156] on span "Secrets" at bounding box center [126, 156] width 54 height 6
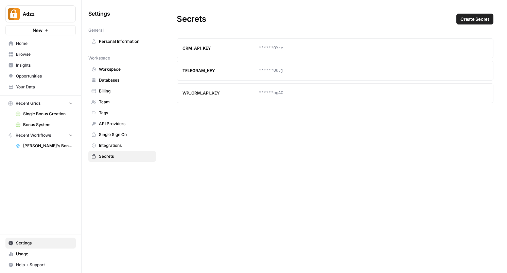
click at [135, 145] on span "Integrations" at bounding box center [126, 145] width 54 height 6
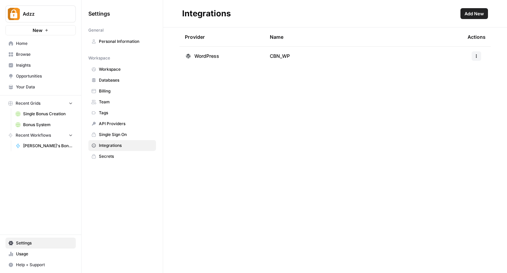
click at [138, 128] on link "API Providers" at bounding box center [122, 123] width 68 height 11
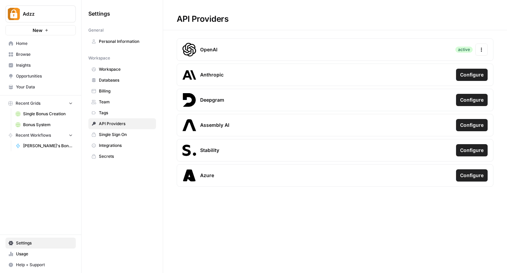
click at [139, 114] on span "Tags" at bounding box center [126, 113] width 54 height 6
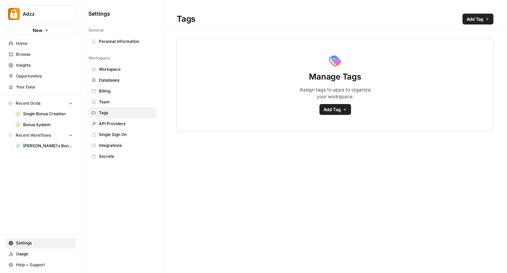
click at [140, 103] on span "Team" at bounding box center [126, 102] width 54 height 6
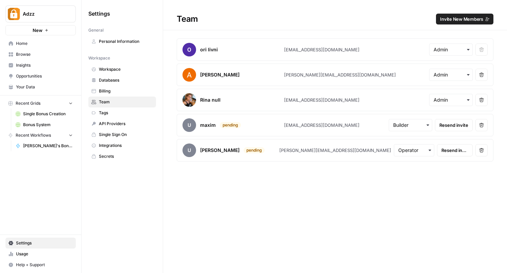
click at [139, 112] on span "Tags" at bounding box center [126, 113] width 54 height 6
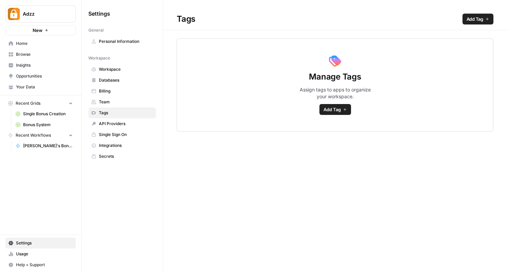
click at [140, 92] on span "Billing" at bounding box center [126, 91] width 54 height 6
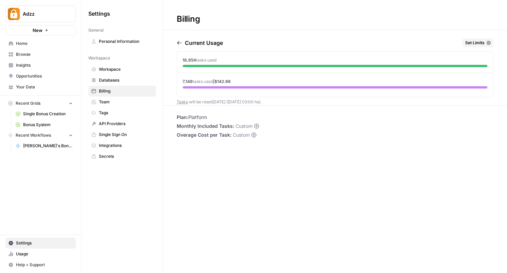
click at [141, 83] on span "Databases" at bounding box center [126, 80] width 54 height 6
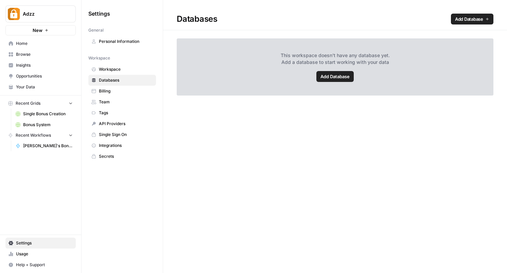
click at [142, 70] on span "Workspace" at bounding box center [126, 69] width 54 height 6
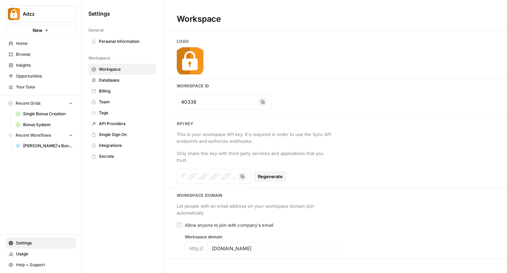
click at [42, 89] on span "Your Data" at bounding box center [44, 87] width 57 height 6
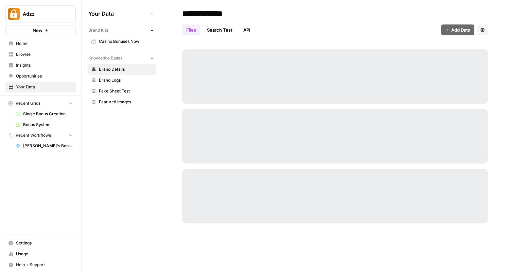
click at [47, 75] on span "Opportunities" at bounding box center [44, 76] width 57 height 6
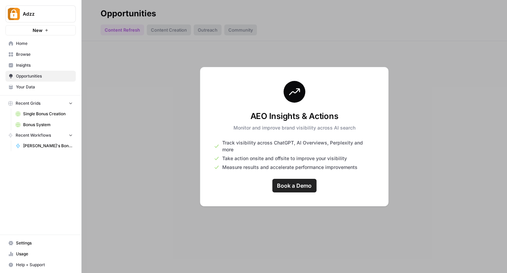
click at [45, 44] on span "Home" at bounding box center [44, 43] width 57 height 6
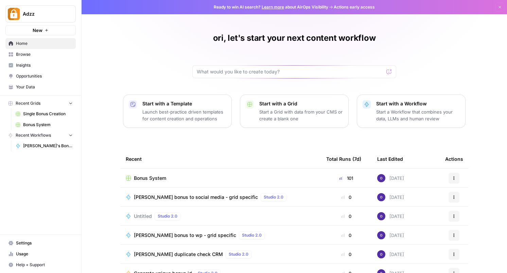
click at [67, 16] on icon "Workspace: Adzz" at bounding box center [70, 14] width 7 height 7
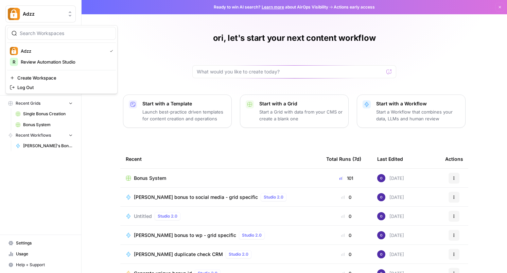
click at [57, 170] on div "Adzz New Home Browse Insights Opportunities Your Data Recent Grids Single Bonus…" at bounding box center [40, 136] width 81 height 273
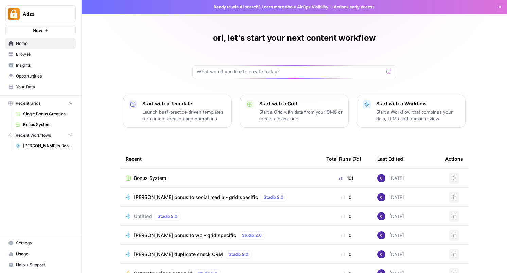
click at [36, 242] on span "Settings" at bounding box center [44, 243] width 57 height 6
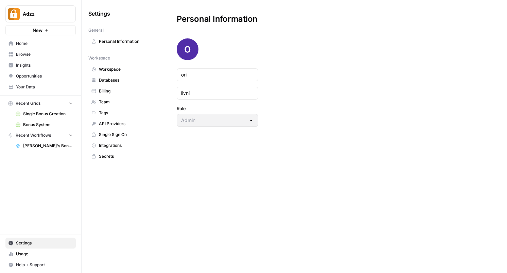
click at [115, 42] on span "Personal Information" at bounding box center [126, 41] width 54 height 6
click at [254, 127] on div "Personal Information ori livni Role Admin" at bounding box center [335, 136] width 344 height 273
click at [254, 123] on div "Admin" at bounding box center [218, 120] width 82 height 13
click at [252, 127] on div "Personal Information ori livni Role Admin" at bounding box center [335, 136] width 344 height 273
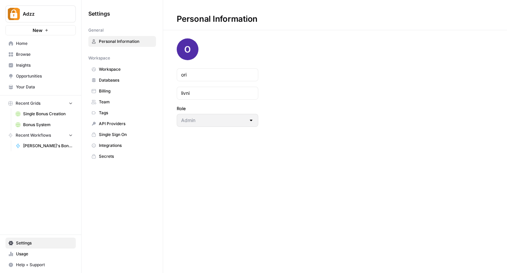
click at [154, 69] on link "Workspace" at bounding box center [122, 69] width 68 height 11
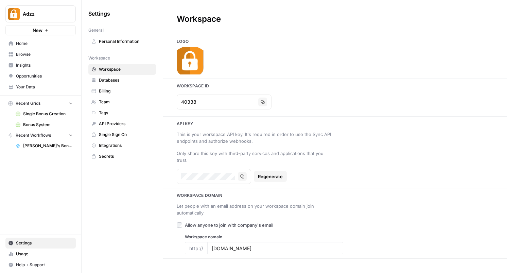
click at [150, 78] on span "Databases" at bounding box center [126, 80] width 54 height 6
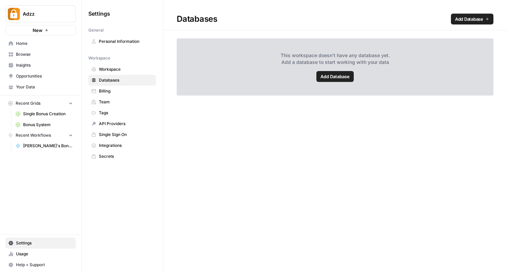
click at [149, 87] on link "Billing" at bounding box center [122, 91] width 68 height 11
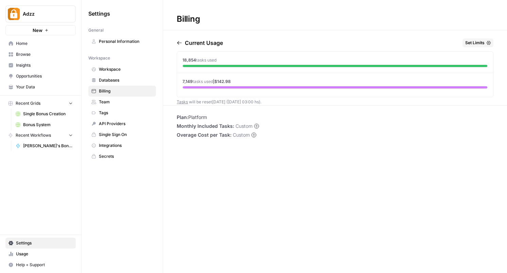
click at [145, 100] on span "Team" at bounding box center [126, 102] width 54 height 6
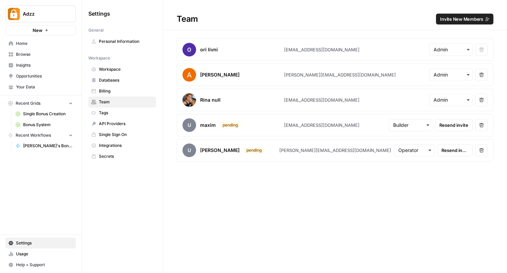
click at [308, 44] on article "ori livni [EMAIL_ADDRESS][DOMAIN_NAME] Remove user" at bounding box center [335, 49] width 317 height 22
click at [150, 117] on link "Tags" at bounding box center [122, 112] width 68 height 11
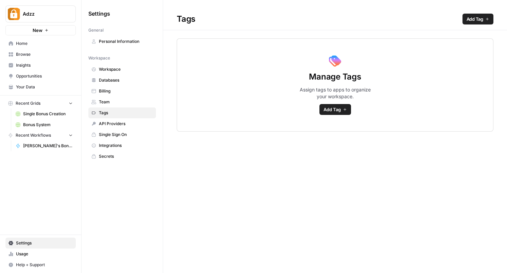
click at [217, 21] on div "Tags Add Tag" at bounding box center [335, 19] width 344 height 11
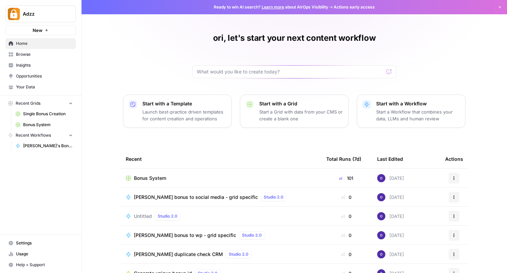
click at [53, 12] on span "Adzz" at bounding box center [43, 14] width 41 height 7
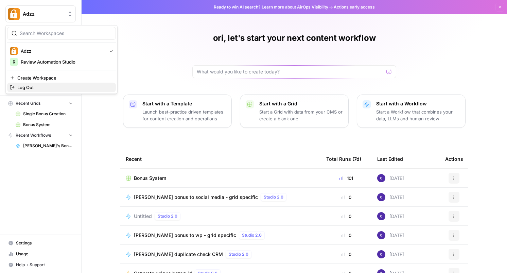
click at [45, 89] on span "Log Out" at bounding box center [63, 87] width 93 height 7
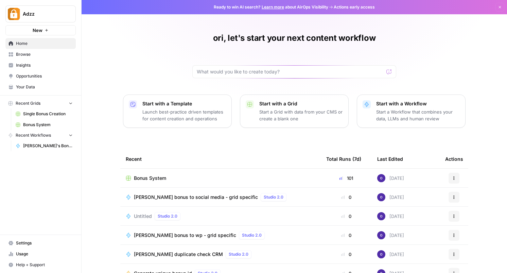
click at [119, 50] on div "ori, let's start your next content workflow Start with a Template Launch best-p…" at bounding box center [294, 156] width 425 height 313
click at [100, 71] on div "ori, let's start your next content workflow Start with a Template Launch best-p…" at bounding box center [294, 156] width 425 height 313
click at [48, 214] on div "Adzz New Home Browse Insights Opportunities Your Data Recent Grids Single Bonus…" at bounding box center [40, 136] width 81 height 273
click at [29, 246] on span "Settings" at bounding box center [44, 243] width 57 height 6
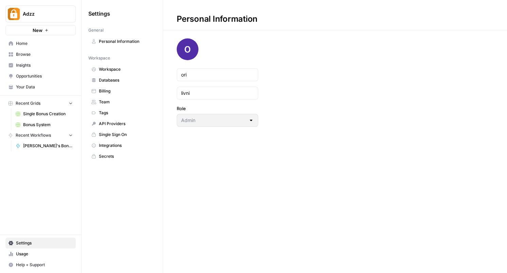
click at [275, 197] on div "Personal Information ori livni Role Admin" at bounding box center [335, 136] width 344 height 273
click at [129, 100] on span "Team" at bounding box center [126, 102] width 54 height 6
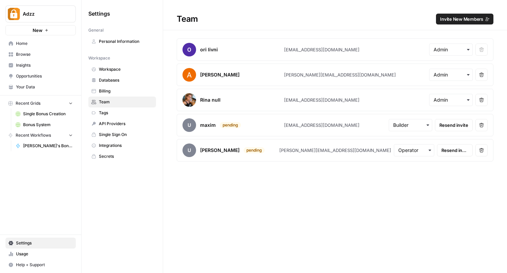
click at [460, 123] on span "Resend invite" at bounding box center [453, 125] width 29 height 7
click at [455, 151] on span "Resend invite" at bounding box center [454, 150] width 27 height 7
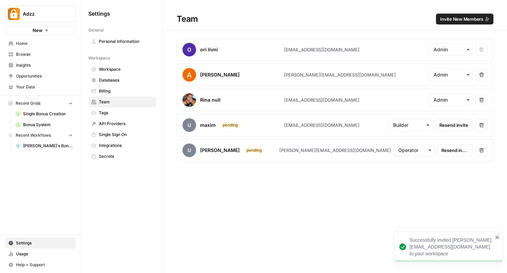
click at [371, 186] on div "Team Invite New Members ori livni [EMAIL_ADDRESS][DOMAIN_NAME] Remove user [PER…" at bounding box center [335, 136] width 344 height 273
click at [280, 17] on div "Team Invite New Members" at bounding box center [335, 19] width 344 height 11
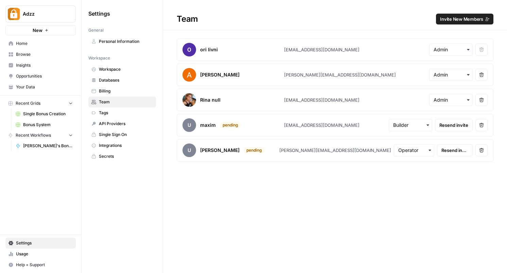
click at [49, 46] on span "Home" at bounding box center [44, 43] width 57 height 6
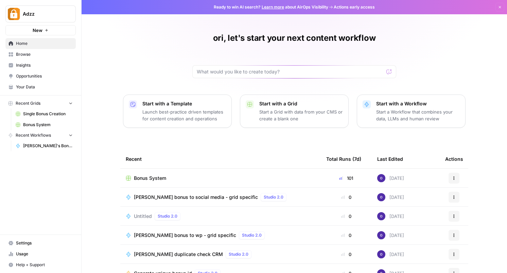
click at [157, 37] on div "ori, let's start your next content workflow Start with a Template Launch best-p…" at bounding box center [294, 156] width 425 height 313
